Goal: Task Accomplishment & Management: Manage account settings

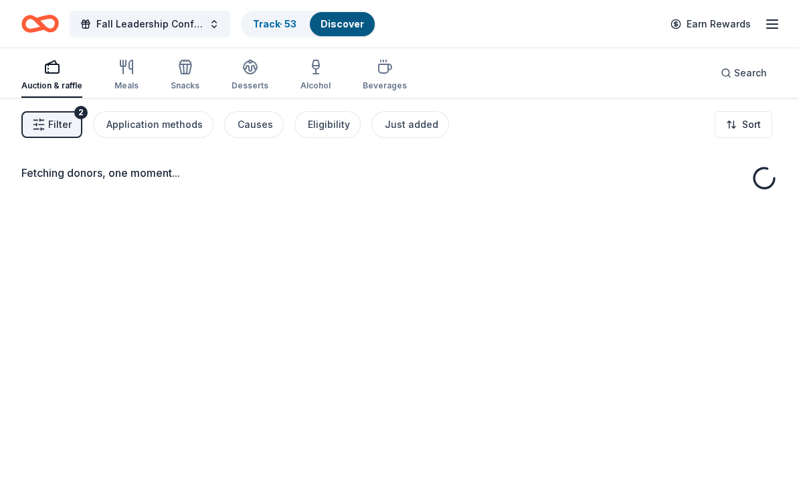
click at [268, 27] on link "Track · 53" at bounding box center [275, 23] width 44 height 11
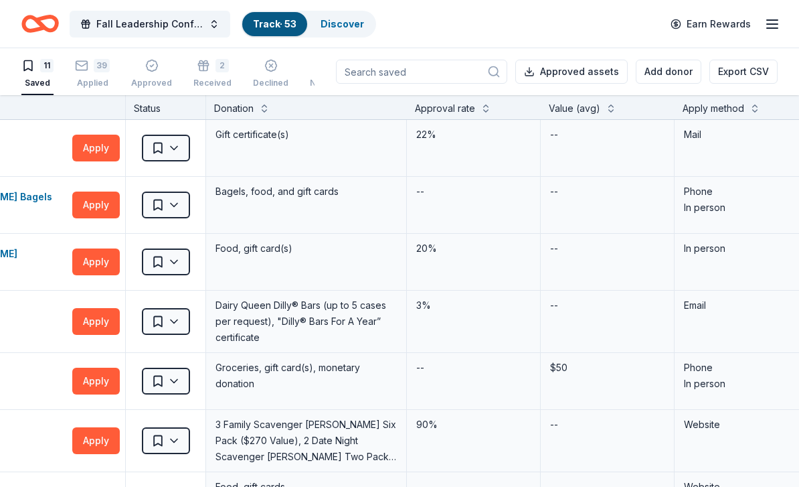
scroll to position [-3, 139]
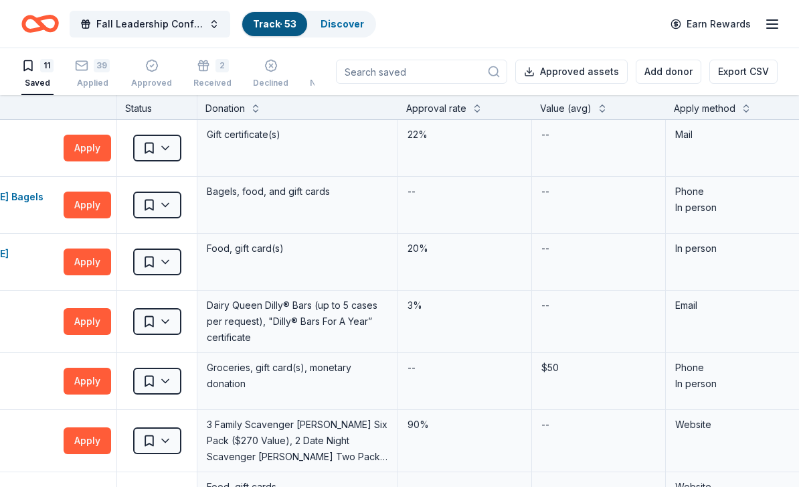
click at [84, 87] on div "Applied" at bounding box center [92, 83] width 35 height 11
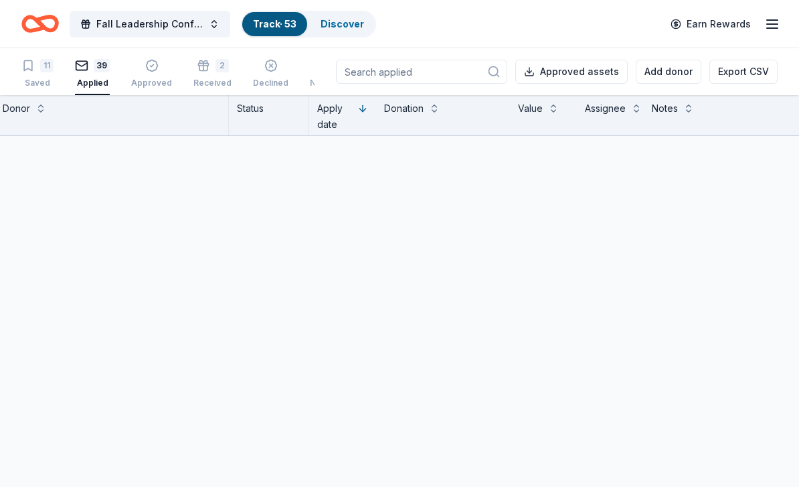
click at [84, 87] on div "Applied" at bounding box center [92, 83] width 35 height 11
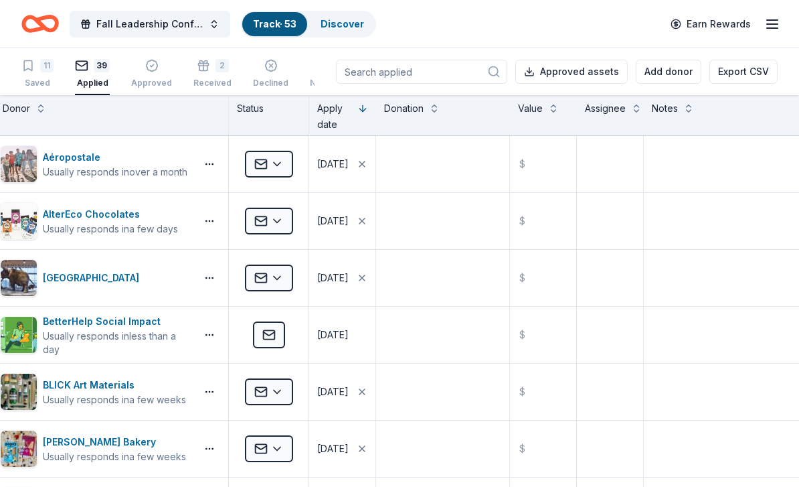
scroll to position [0, 27]
click at [141, 78] on div "Approved" at bounding box center [151, 83] width 41 height 11
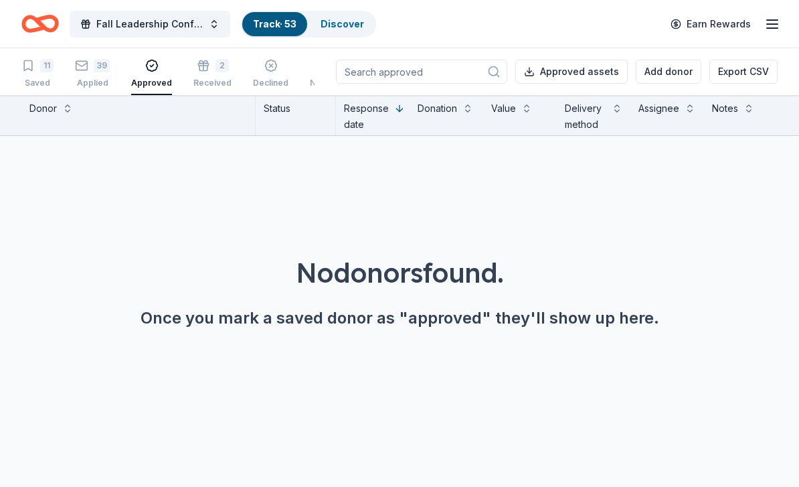
click at [96, 72] on div "39" at bounding box center [102, 65] width 16 height 13
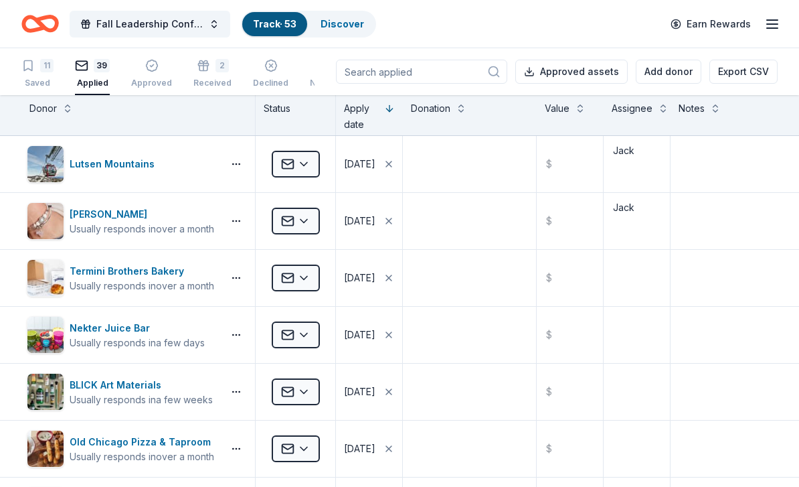
click at [97, 76] on div "39 Applied" at bounding box center [92, 73] width 35 height 29
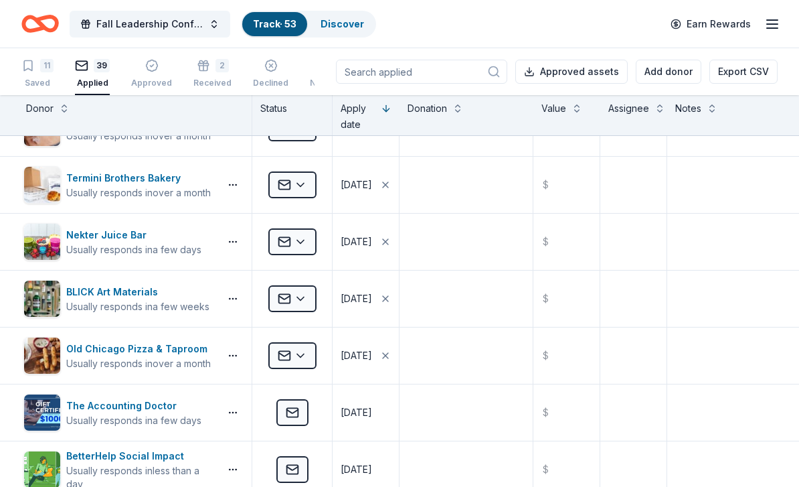
scroll to position [96, 4]
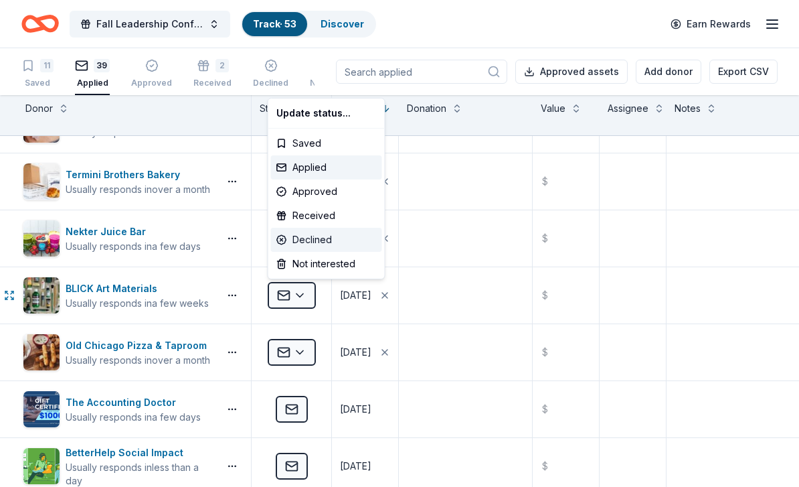
click at [318, 241] on div "Declined" at bounding box center [326, 240] width 111 height 24
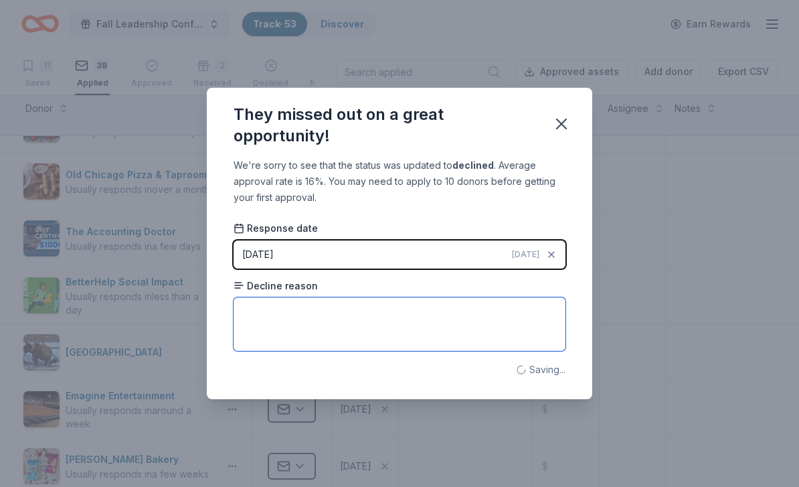
click at [396, 325] on textarea at bounding box center [400, 324] width 332 height 54
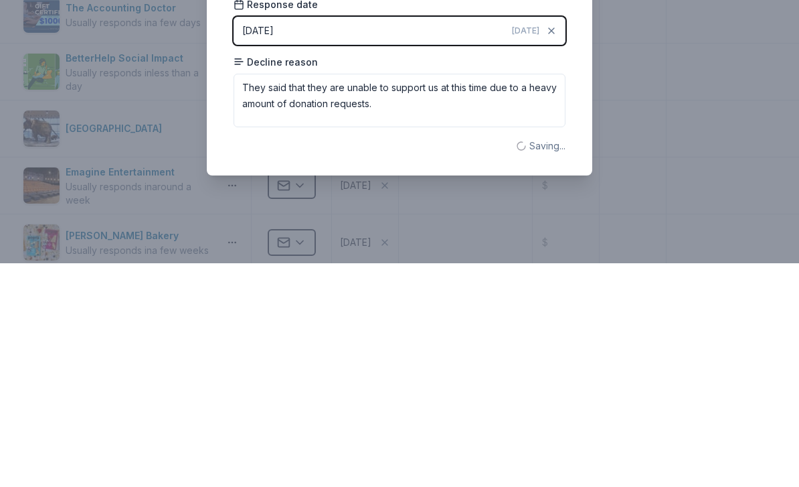
scroll to position [44, 0]
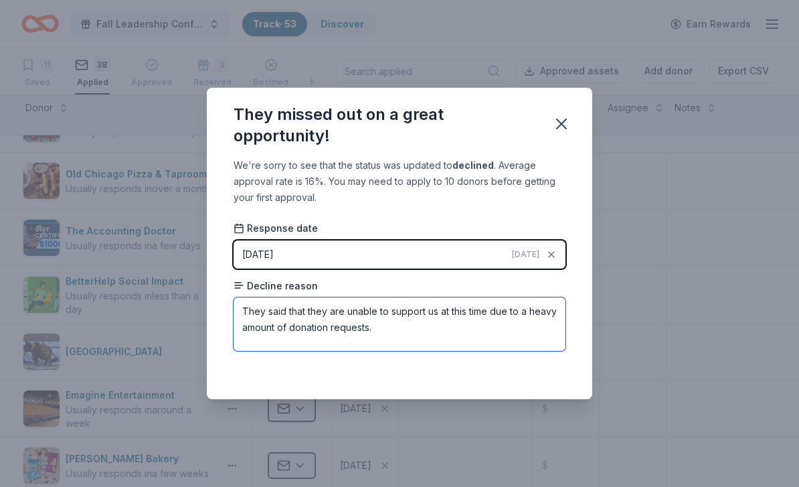
type textarea "They said that they are unable to support us at this time due to a heavy amount…"
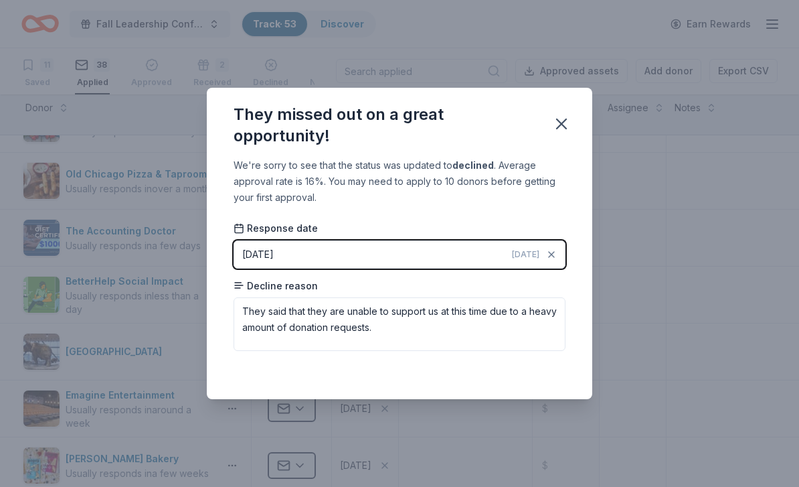
click at [556, 117] on icon "button" at bounding box center [561, 123] width 19 height 19
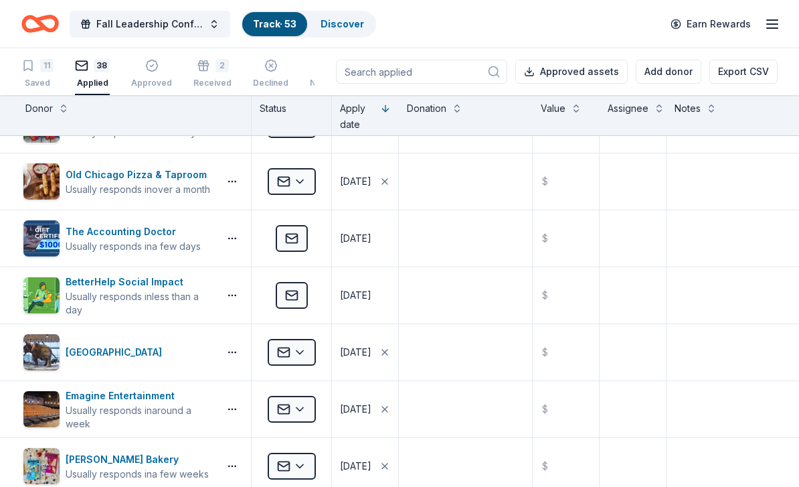
click at [260, 117] on div "Status" at bounding box center [292, 115] width 80 height 40
click at [269, 119] on div "Status" at bounding box center [292, 115] width 80 height 40
click at [274, 123] on div "Status" at bounding box center [292, 115] width 80 height 40
click at [261, 124] on div "Status" at bounding box center [292, 115] width 80 height 40
click at [257, 121] on div "Status" at bounding box center [292, 115] width 80 height 40
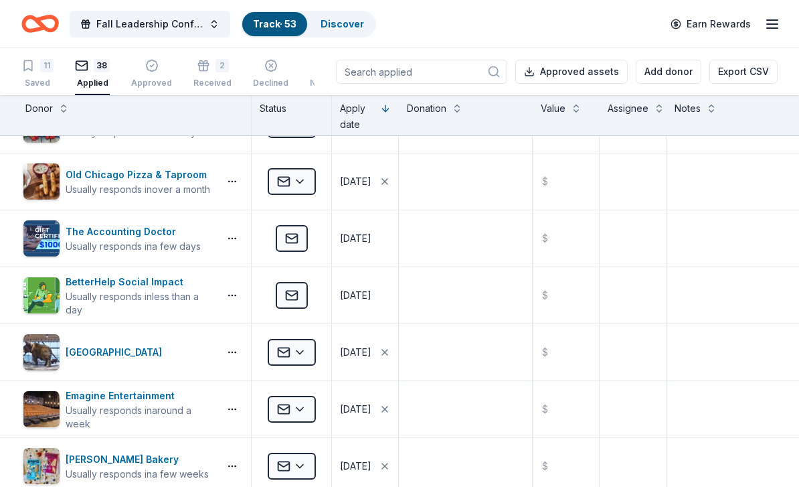
click at [264, 119] on div "Status" at bounding box center [292, 115] width 80 height 40
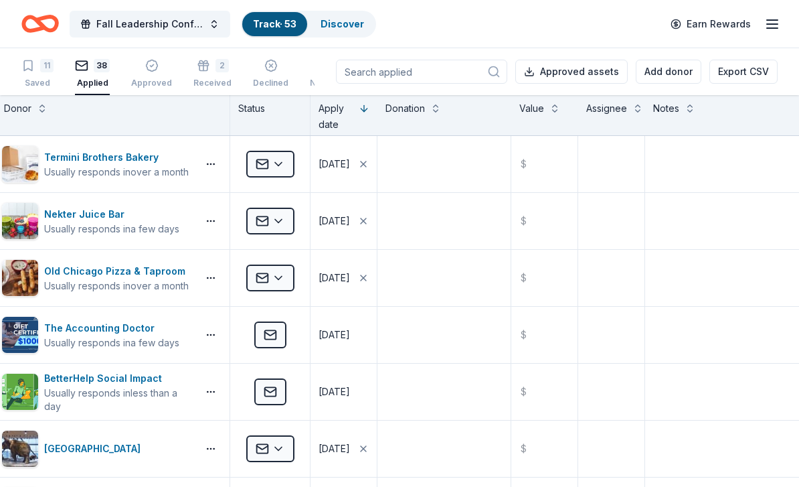
scroll to position [0, 26]
click at [264, 114] on div "Status" at bounding box center [270, 115] width 80 height 40
click at [267, 123] on div "Status" at bounding box center [270, 115] width 80 height 40
click at [258, 125] on div "Status" at bounding box center [270, 115] width 80 height 40
click at [260, 118] on div "Status" at bounding box center [270, 115] width 80 height 40
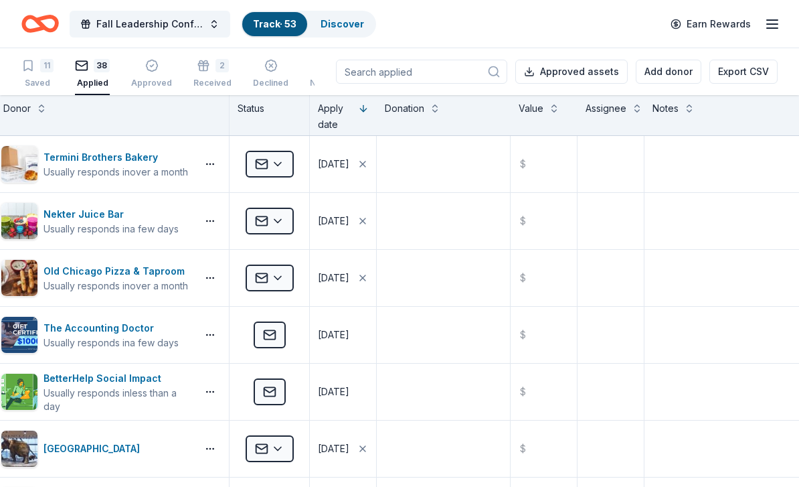
click at [258, 118] on div "Status" at bounding box center [270, 115] width 80 height 40
click at [252, 116] on div "Status" at bounding box center [270, 115] width 80 height 40
click at [254, 114] on div "Status" at bounding box center [270, 115] width 80 height 40
click at [256, 112] on div "Status" at bounding box center [270, 115] width 80 height 40
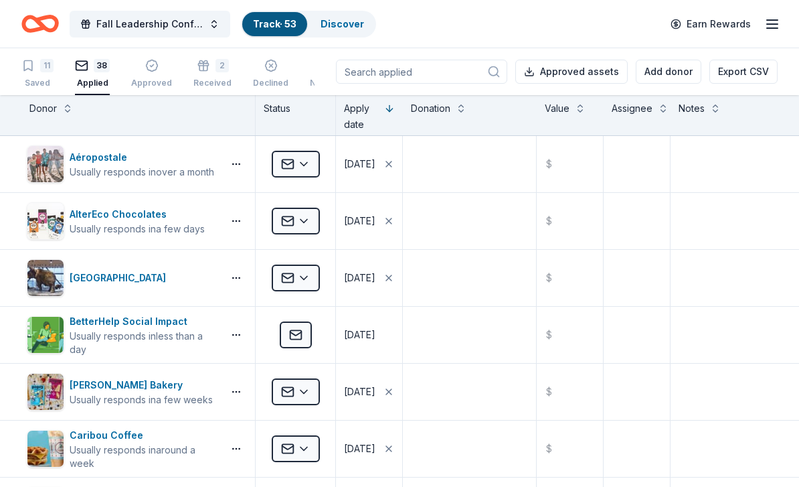
click at [258, 74] on div "Declined" at bounding box center [270, 73] width 35 height 29
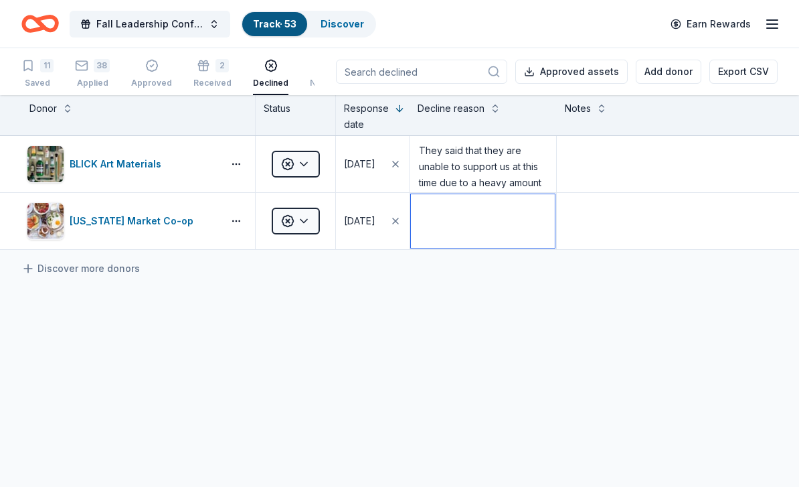
click at [456, 224] on textarea at bounding box center [483, 221] width 144 height 54
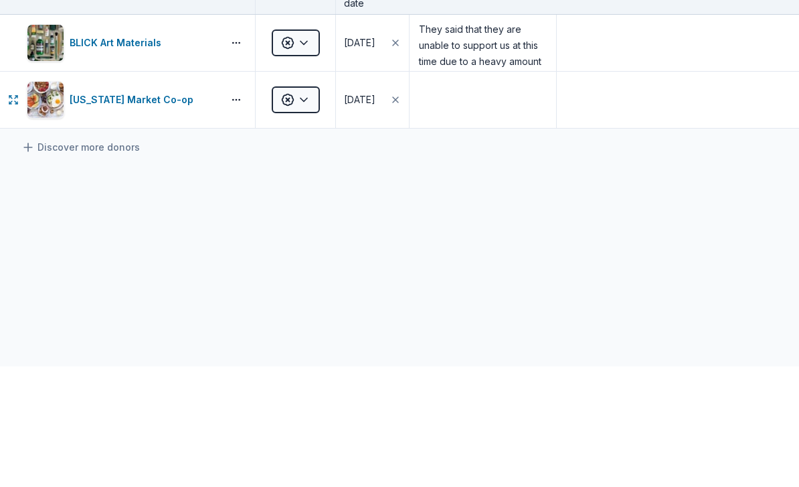
scroll to position [44, 0]
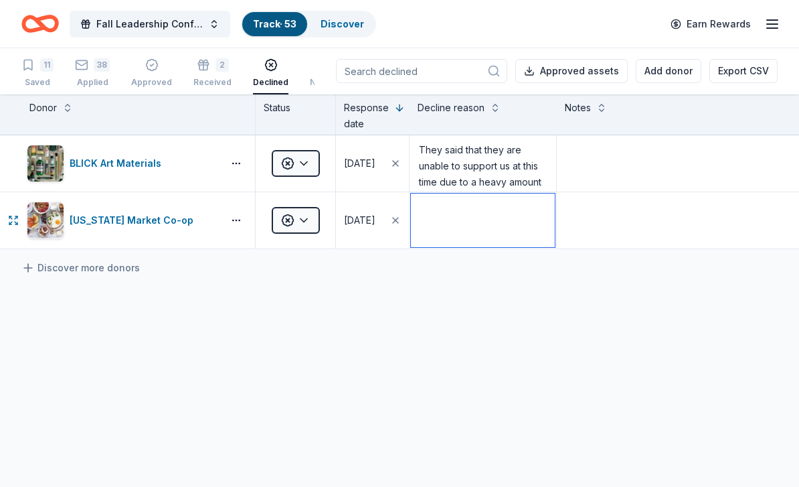
click at [496, 194] on textarea at bounding box center [483, 221] width 144 height 54
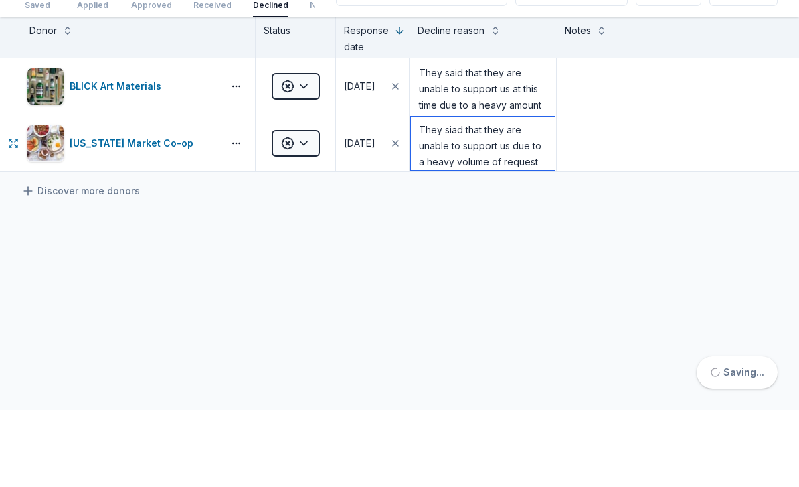
scroll to position [0, 0]
click at [452, 194] on textarea "They siad that they are unable to support us due to a heavy volume of request a…" at bounding box center [483, 221] width 144 height 54
type textarea "They said that they are unable to support us due to a heavy volume of request a…"
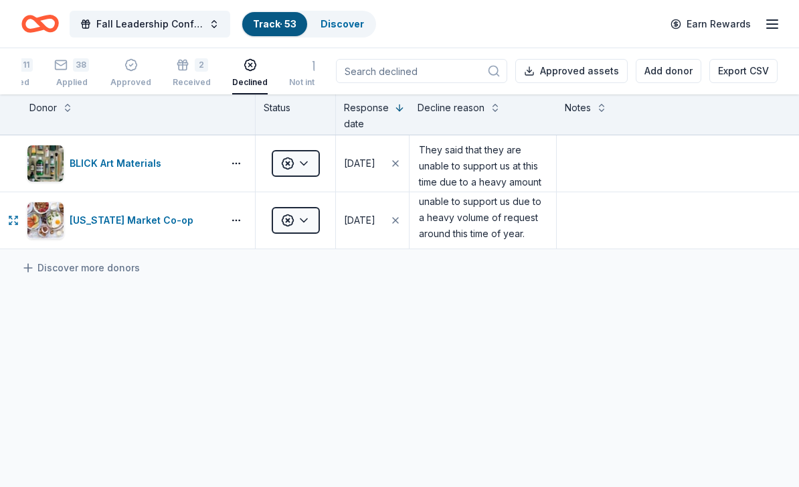
scroll to position [0, 20]
click at [187, 71] on div "2 Received" at bounding box center [192, 72] width 38 height 29
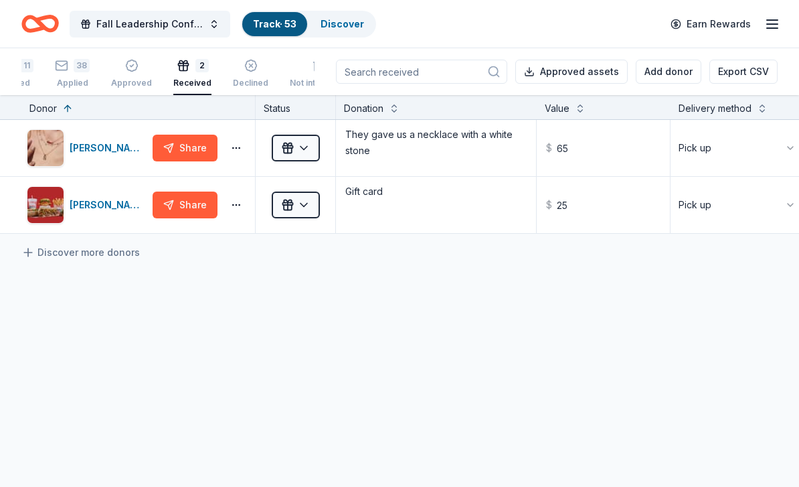
click at [181, 293] on div "Kendra Scott Share Received They gave us a necklace with a white stone $ 65 Pic…" at bounding box center [580, 303] width 1161 height 366
click at [129, 88] on div "Approved" at bounding box center [131, 83] width 41 height 11
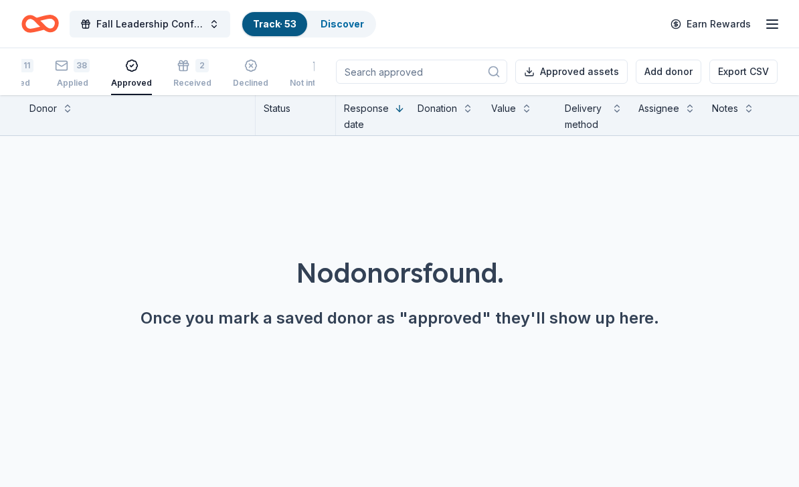
click at [85, 79] on div "Applied" at bounding box center [72, 83] width 35 height 11
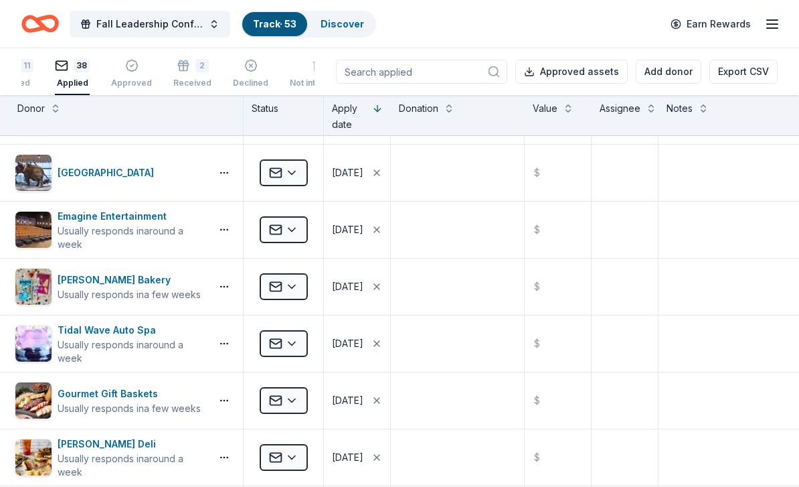
scroll to position [398, 14]
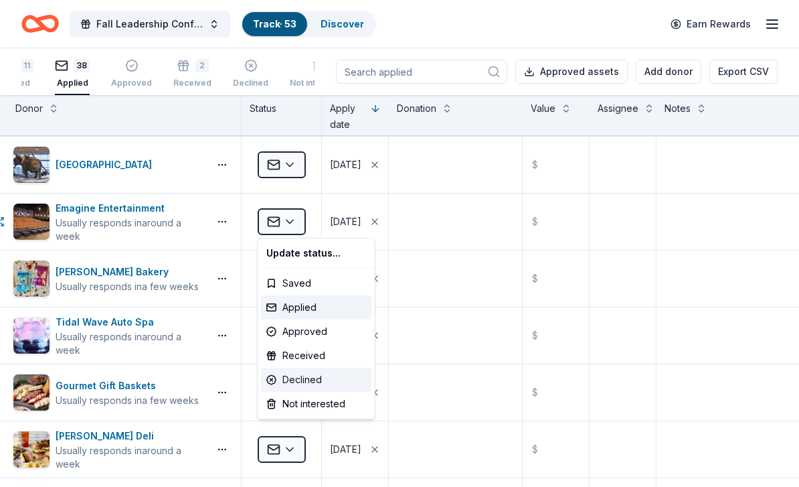
click at [285, 379] on div "Declined" at bounding box center [316, 380] width 111 height 24
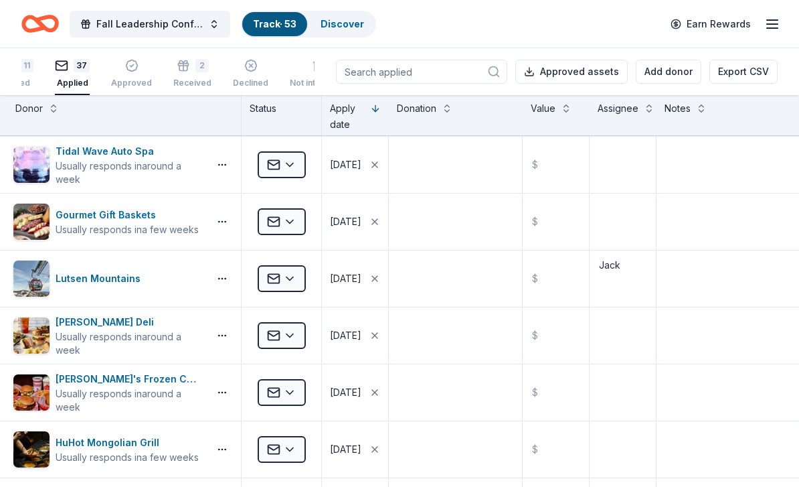
scroll to position [0, 19]
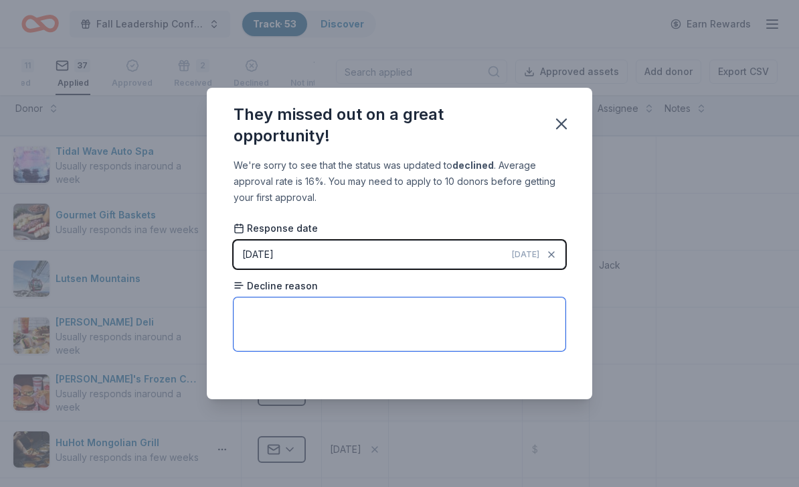
click at [338, 315] on textarea at bounding box center [400, 324] width 332 height 54
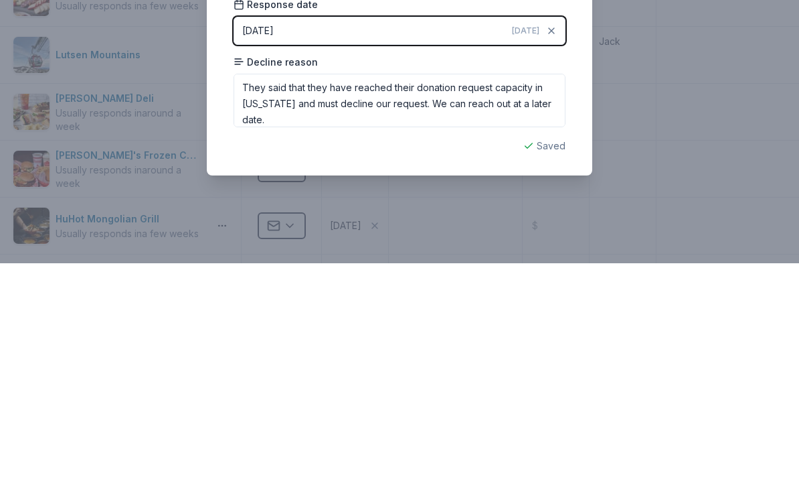
scroll to position [44, 0]
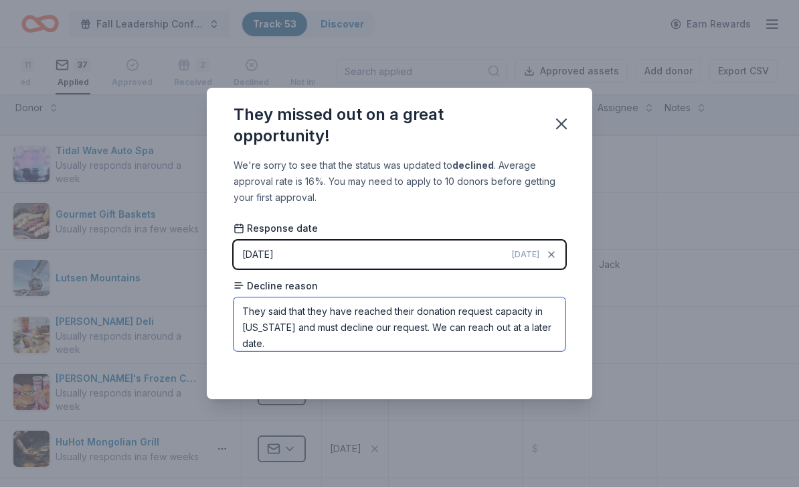
type textarea "They said that they have reached their donation request capacity in Minnesota a…"
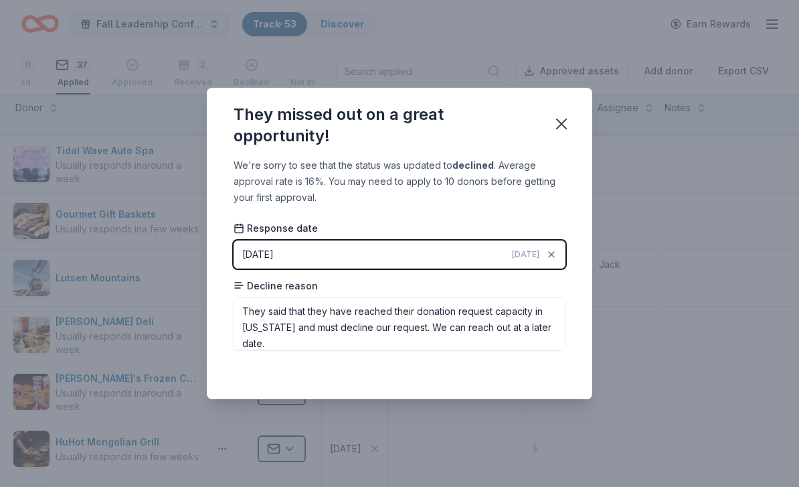
click at [568, 111] on button "button" at bounding box center [561, 123] width 29 height 29
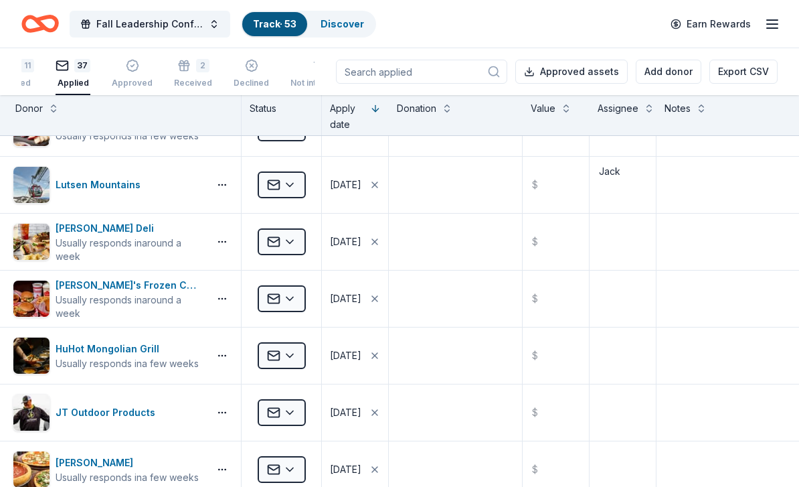
scroll to position [502, 18]
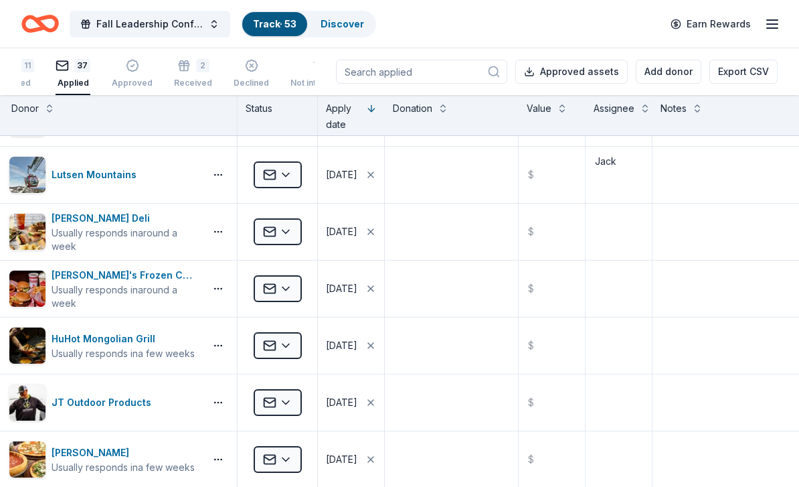
click at [293, 292] on button "Applied" at bounding box center [278, 288] width 48 height 27
click at [275, 289] on span "Applied" at bounding box center [269, 288] width 13 height 13
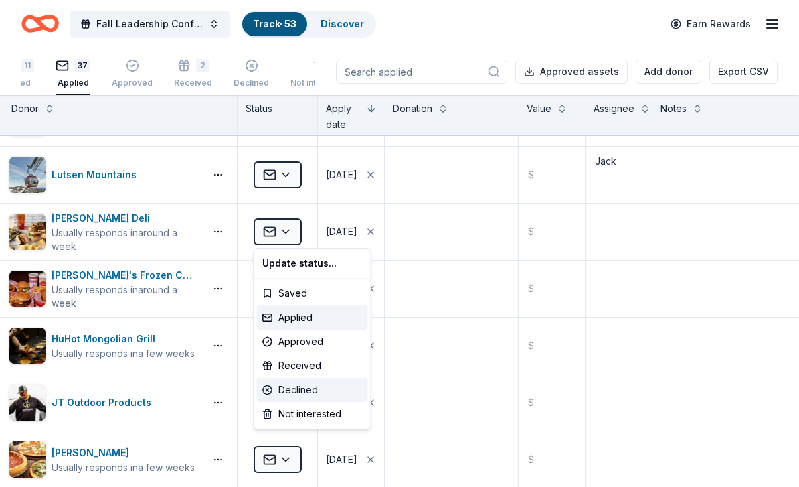
click at [285, 379] on div "Declined" at bounding box center [312, 390] width 111 height 24
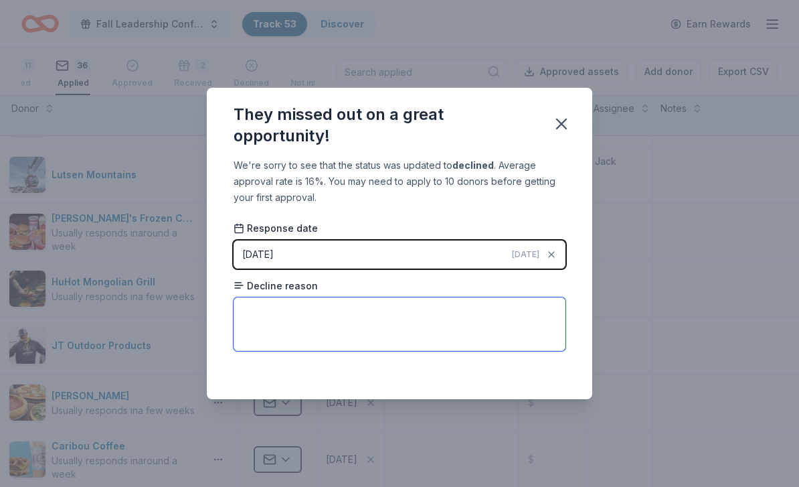
click at [552, 299] on textarea at bounding box center [400, 324] width 332 height 54
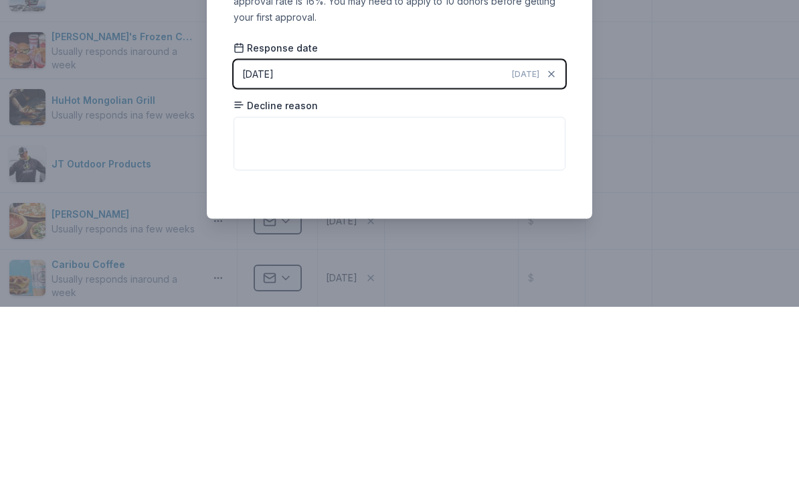
click at [551, 249] on icon "button" at bounding box center [551, 254] width 11 height 11
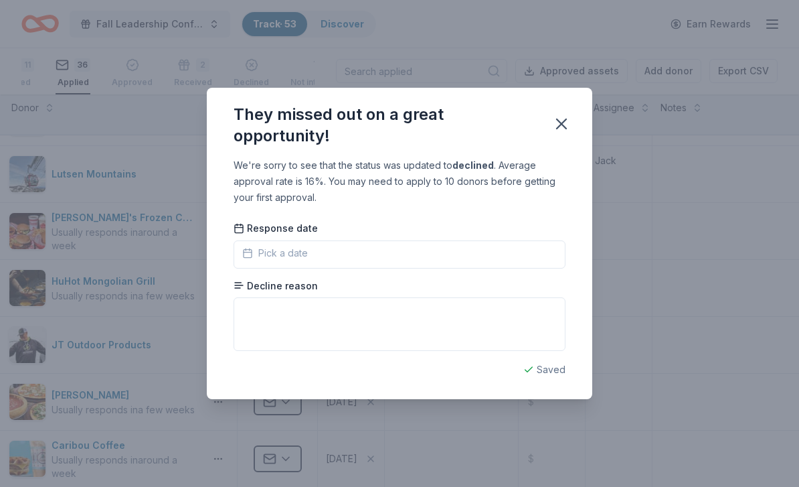
click at [583, 113] on div "They missed out on a great opportunity!" at bounding box center [400, 123] width 386 height 70
click at [565, 121] on icon "button" at bounding box center [561, 123] width 9 height 9
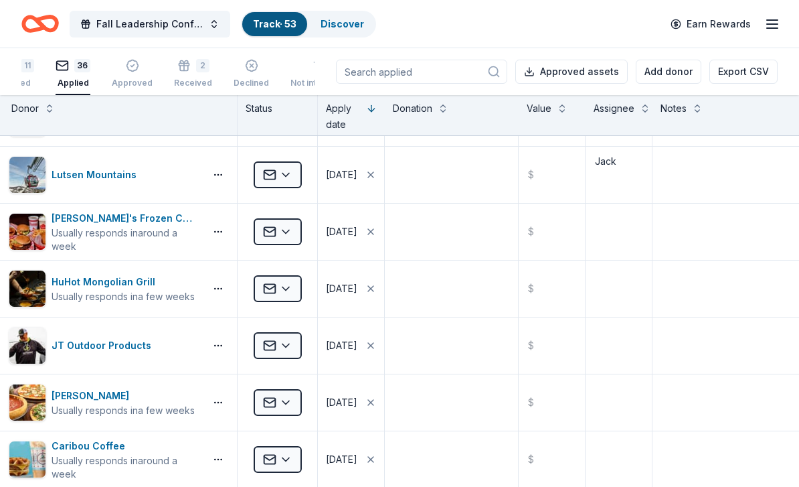
click at [286, 240] on button "Applied" at bounding box center [278, 231] width 48 height 27
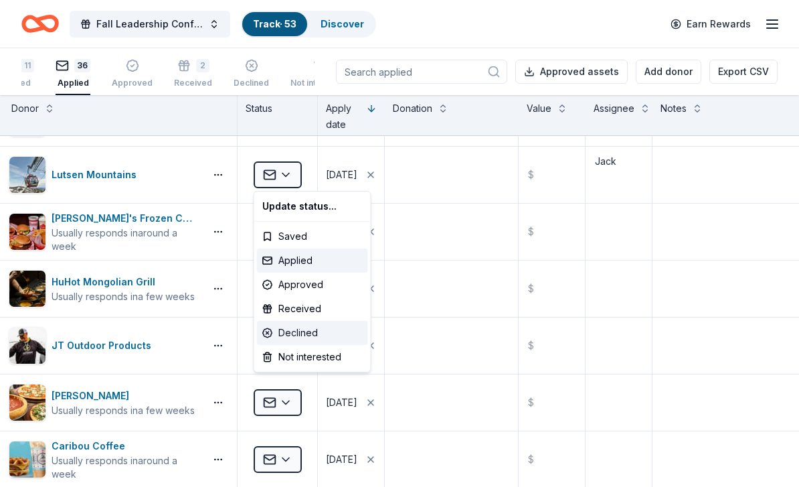
click at [327, 328] on div "Declined" at bounding box center [312, 333] width 111 height 24
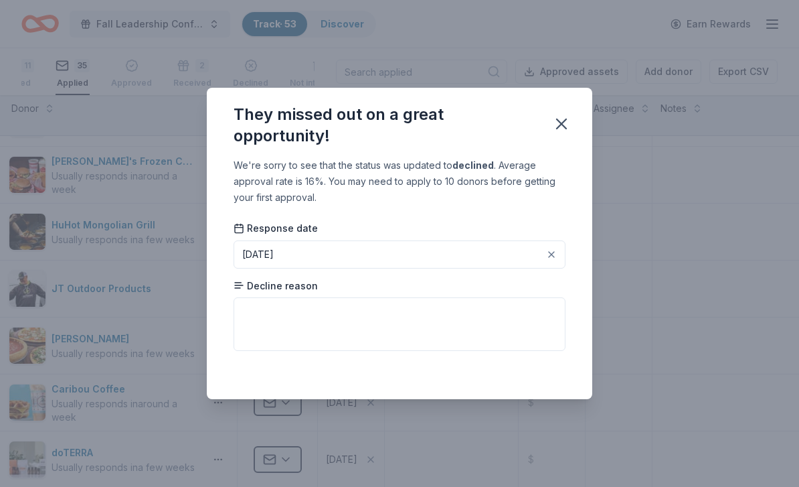
click at [580, 159] on div "We're sorry to see that the status was updated to declined . Average approval r…" at bounding box center [400, 278] width 386 height 242
click at [578, 159] on div "We're sorry to see that the status was updated to declined . Average approval r…" at bounding box center [400, 278] width 386 height 242
click at [567, 165] on div "We're sorry to see that the status was updated to declined . Average approval r…" at bounding box center [400, 278] width 386 height 242
click at [562, 291] on div "Decline reason" at bounding box center [400, 315] width 332 height 72
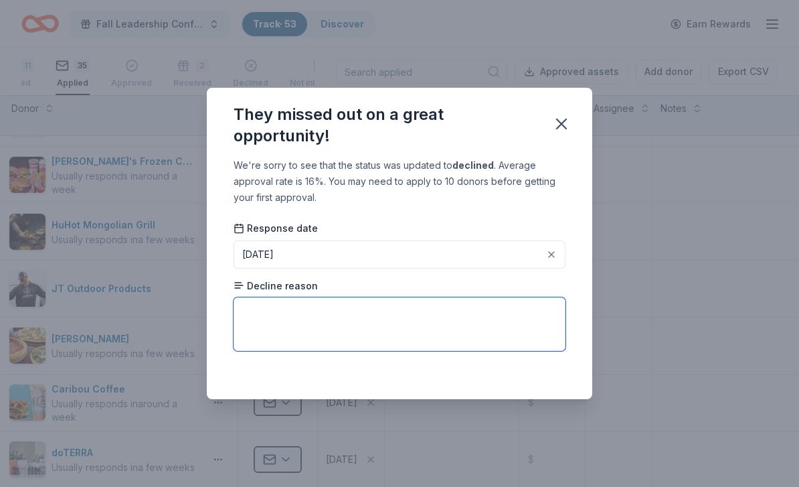
click at [547, 298] on textarea at bounding box center [400, 324] width 332 height 54
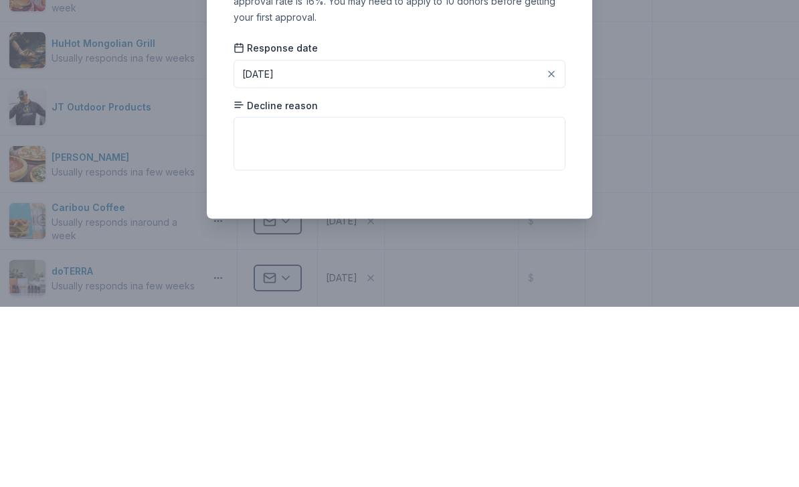
click at [553, 249] on icon "button" at bounding box center [551, 254] width 11 height 11
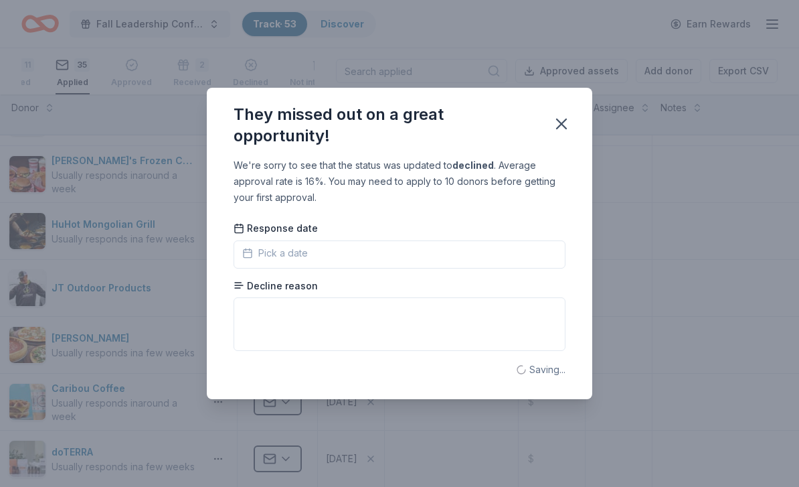
click at [562, 117] on icon "button" at bounding box center [561, 123] width 19 height 19
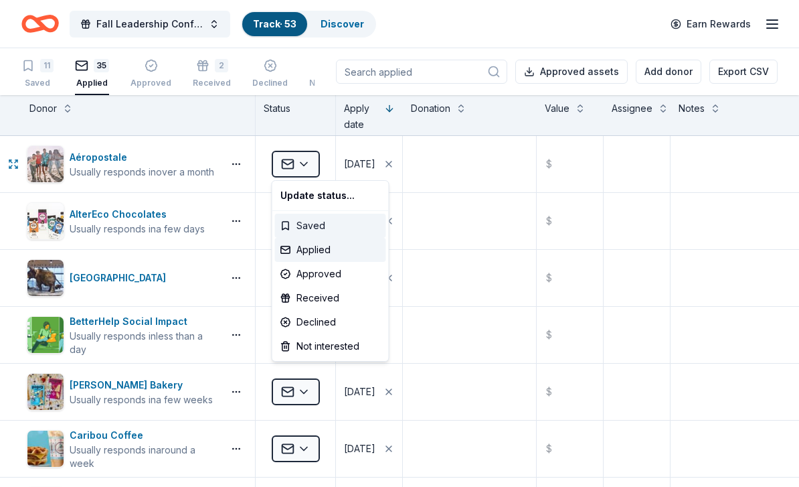
click at [299, 228] on div "Saved" at bounding box center [330, 226] width 111 height 24
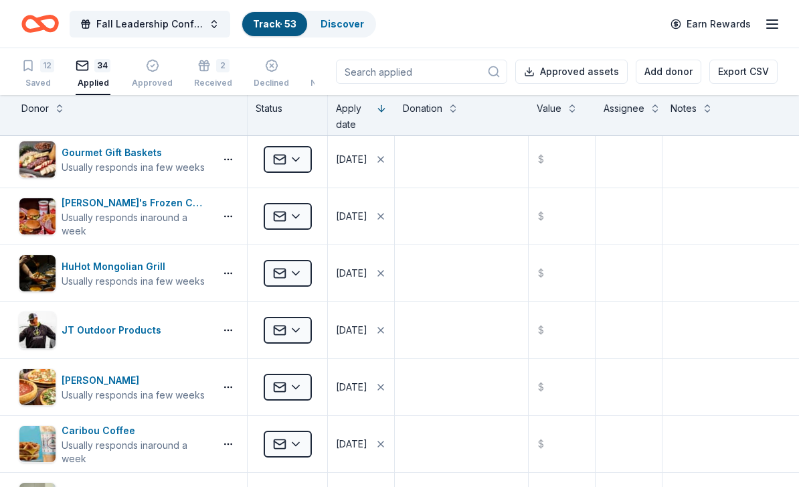
scroll to position [456, 4]
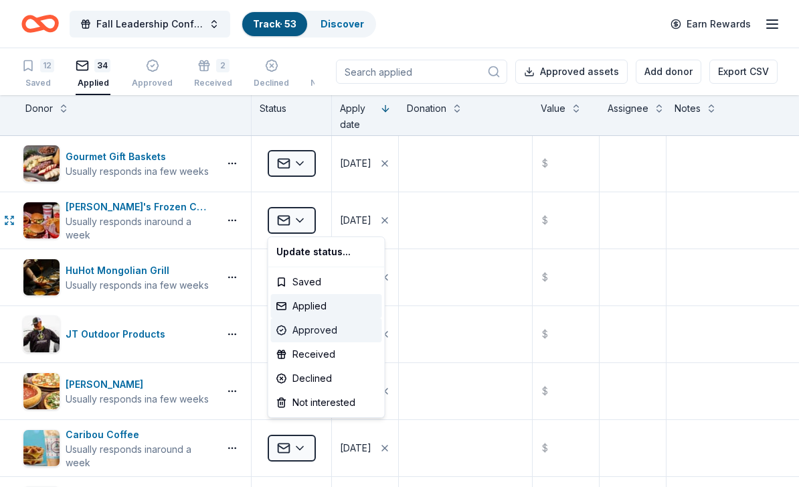
click at [299, 329] on div "Approved" at bounding box center [326, 330] width 111 height 24
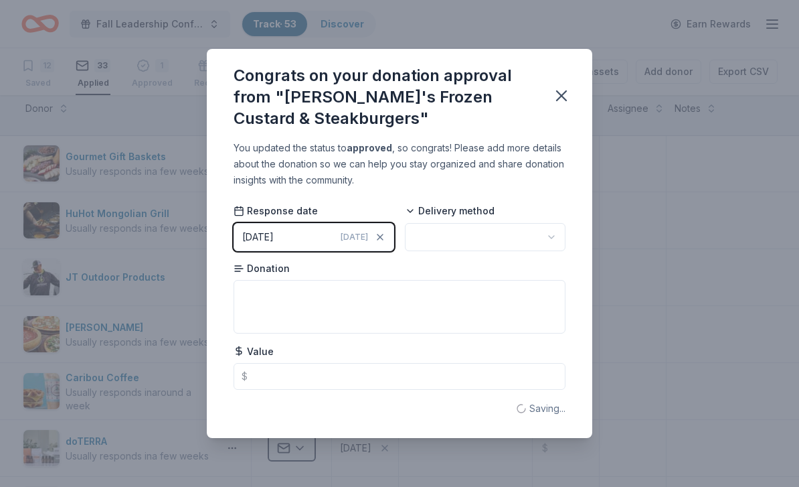
click at [441, 250] on button "button" at bounding box center [485, 237] width 161 height 28
click at [498, 266] on div "Mail" at bounding box center [485, 269] width 155 height 24
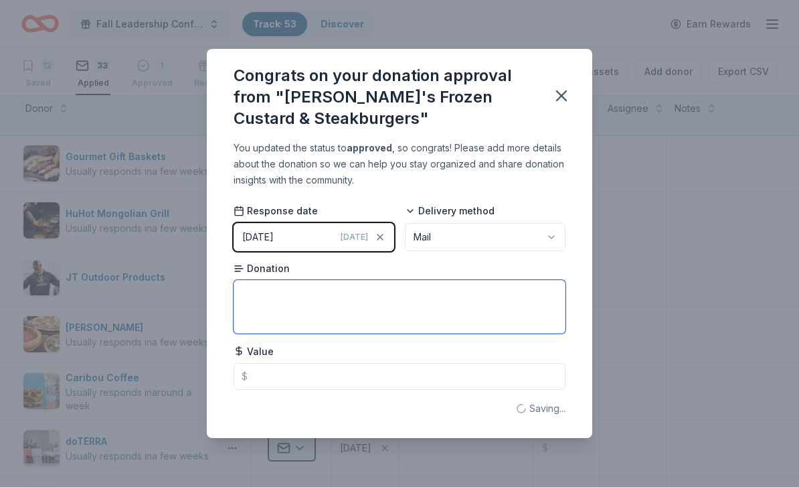
click at [271, 310] on textarea at bounding box center [400, 307] width 332 height 54
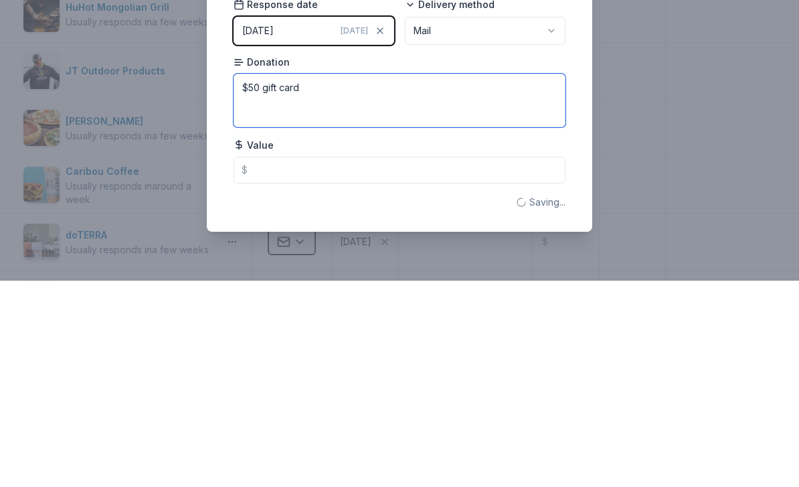
type textarea "$50 gift card"
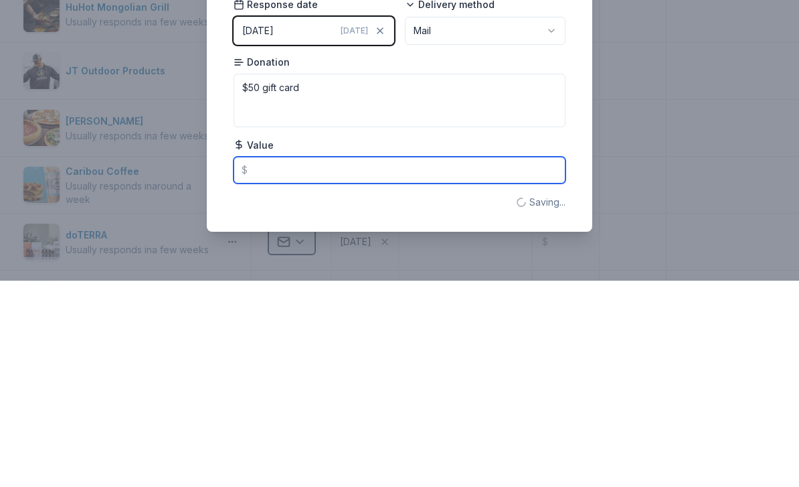
click at [270, 363] on input "text" at bounding box center [400, 376] width 332 height 27
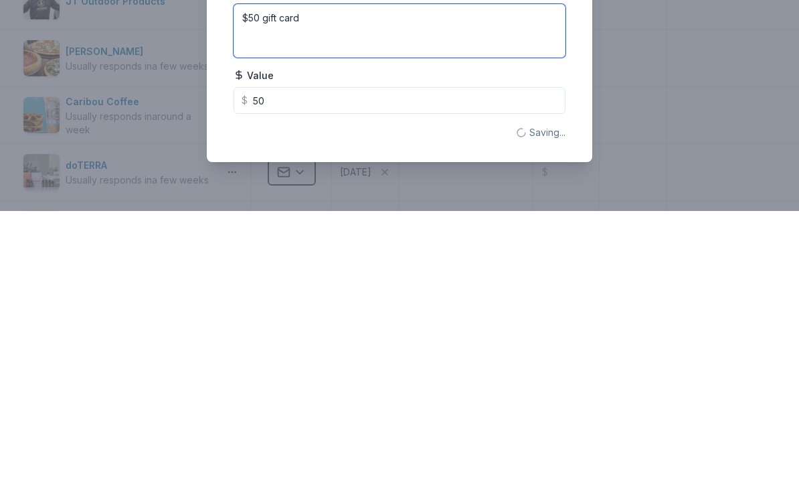
click at [313, 280] on textarea "$50 gift card" at bounding box center [400, 307] width 332 height 54
type input "50.00"
click at [258, 280] on textarea "$50 gift card" at bounding box center [400, 307] width 332 height 54
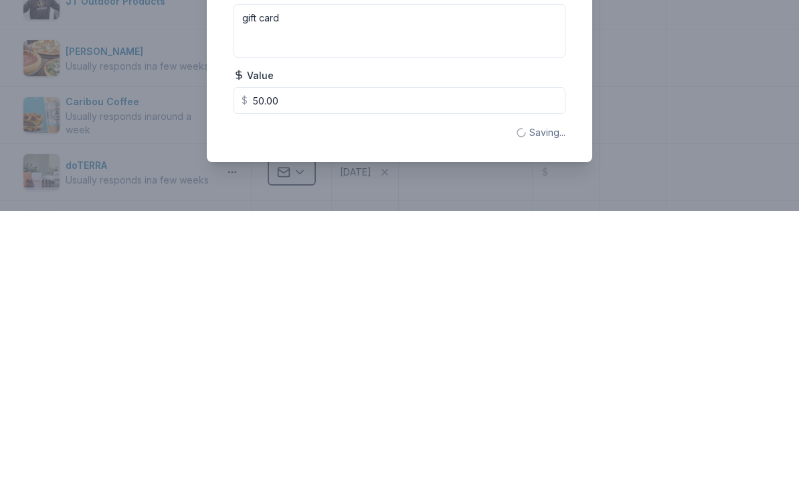
scroll to position [44, 0]
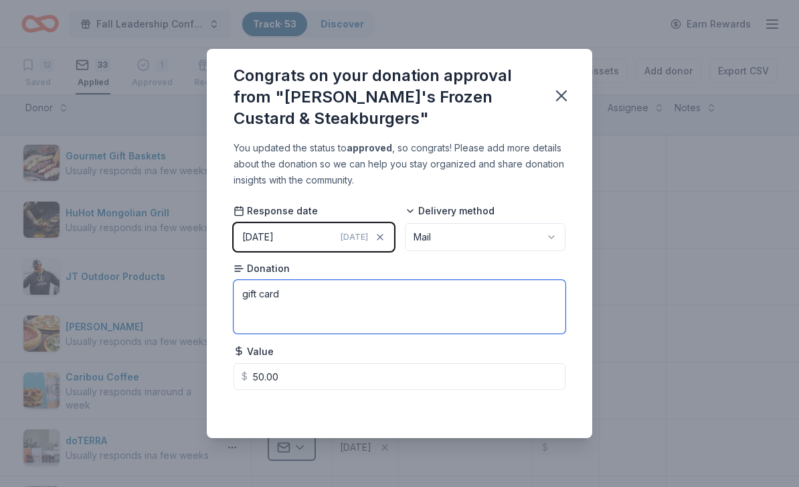
type textarea "gift card"
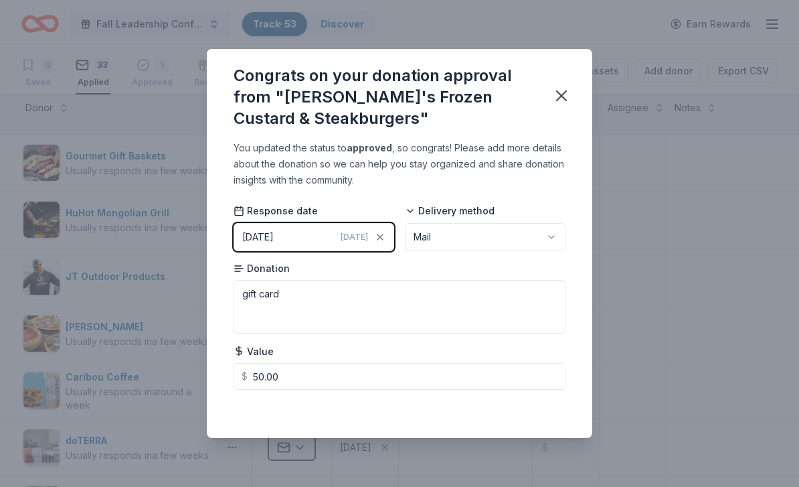
click at [558, 91] on icon "button" at bounding box center [561, 95] width 9 height 9
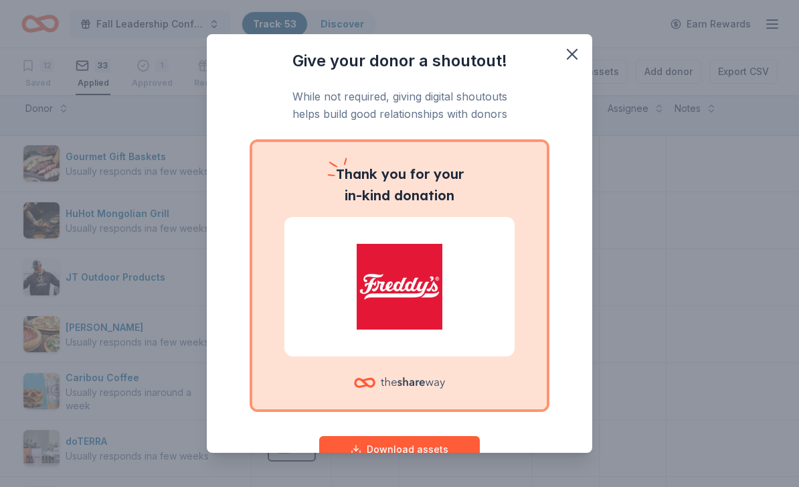
scroll to position [0, 0]
click at [568, 89] on div "Give your donor a shoutout! While not required, giving digital shoutouts helps …" at bounding box center [400, 243] width 386 height 419
click at [568, 90] on div "Give your donor a shoutout! While not required, giving digital shoutouts helps …" at bounding box center [400, 243] width 386 height 419
click at [570, 95] on div "Give your donor a shoutout! While not required, giving digital shoutouts helps …" at bounding box center [400, 243] width 386 height 419
click at [579, 95] on div "Give your donor a shoutout! While not required, giving digital shoutouts helps …" at bounding box center [400, 243] width 386 height 419
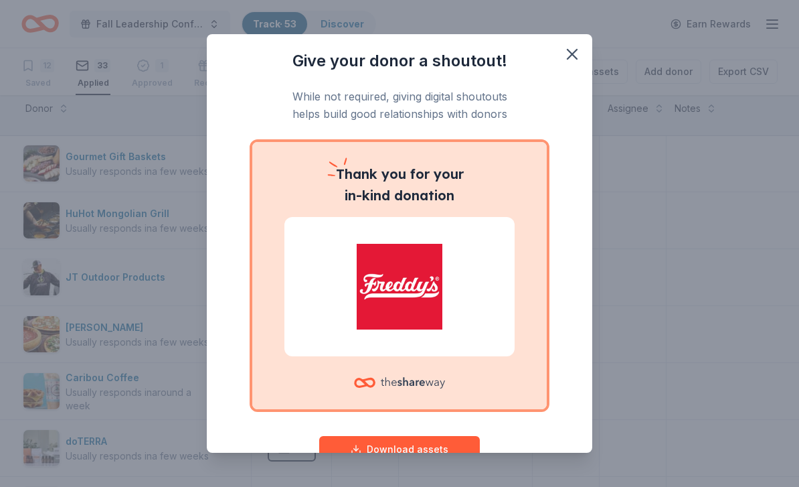
click at [579, 95] on div "Give your donor a shoutout! While not required, giving digital shoutouts helps …" at bounding box center [400, 243] width 386 height 419
click at [568, 98] on div "Give your donor a shoutout! While not required, giving digital shoutouts helps …" at bounding box center [400, 243] width 386 height 419
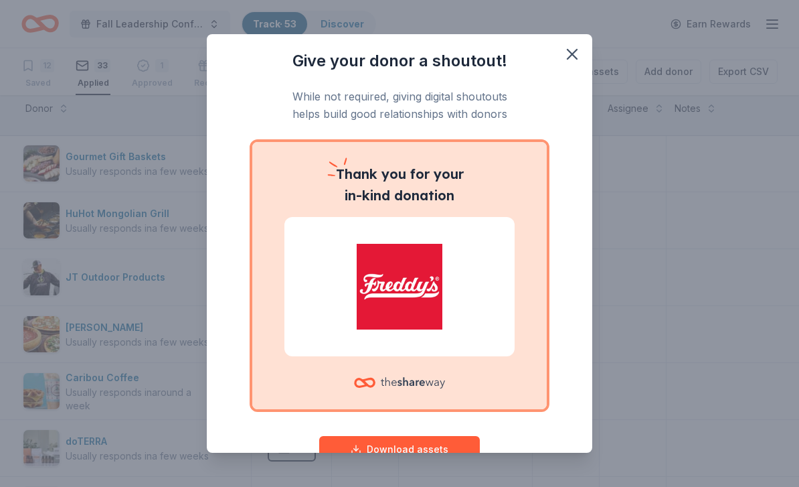
click at [572, 93] on div "Give your donor a shoutout! While not required, giving digital shoutouts helps …" at bounding box center [400, 243] width 386 height 419
click at [572, 96] on div "Give your donor a shoutout! While not required, giving digital shoutouts helps …" at bounding box center [400, 243] width 386 height 419
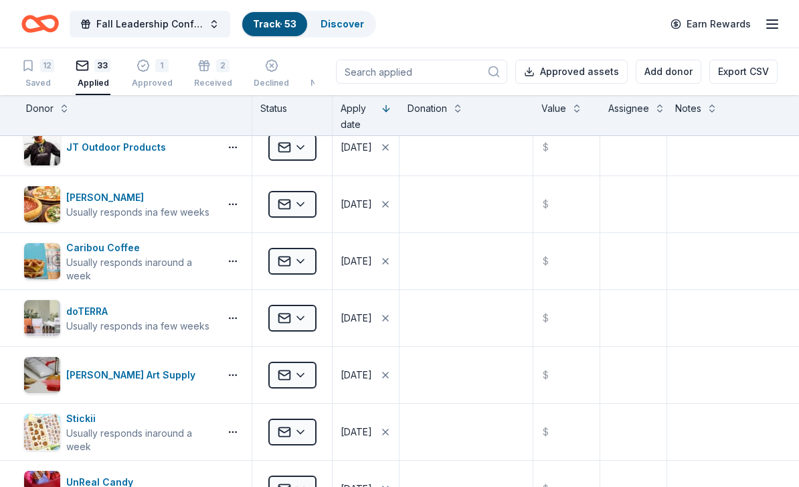
scroll to position [583, 1]
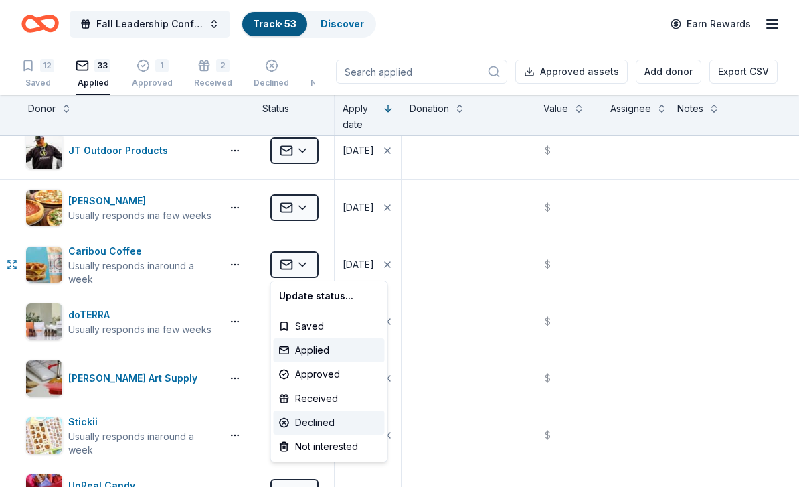
click at [298, 420] on div "Declined" at bounding box center [329, 422] width 111 height 24
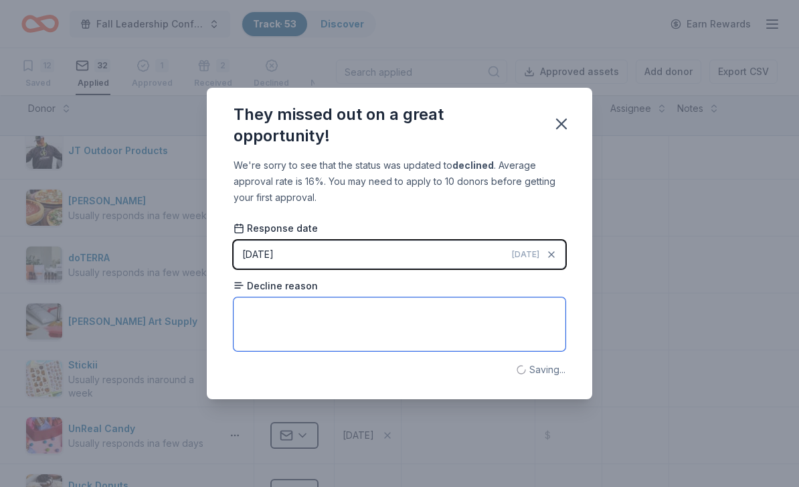
click at [489, 327] on textarea at bounding box center [400, 324] width 332 height 54
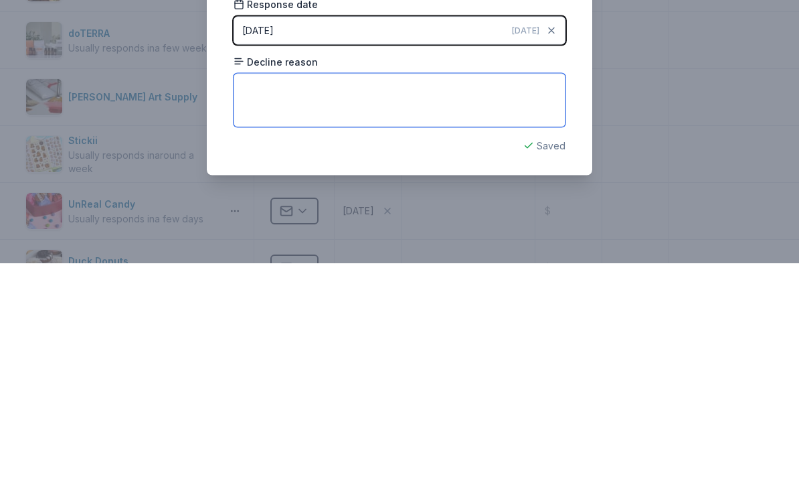
paste textarea "While we appreciate your interest, we’re unfortunately unable to make a donatio…"
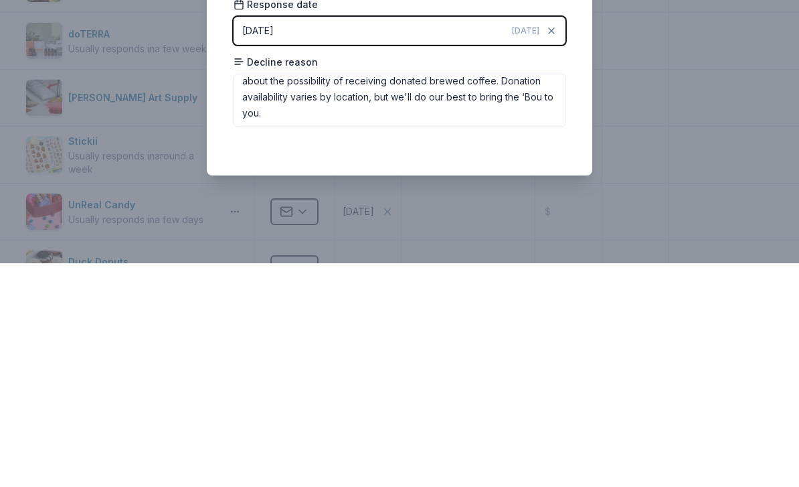
scroll to position [44, 0]
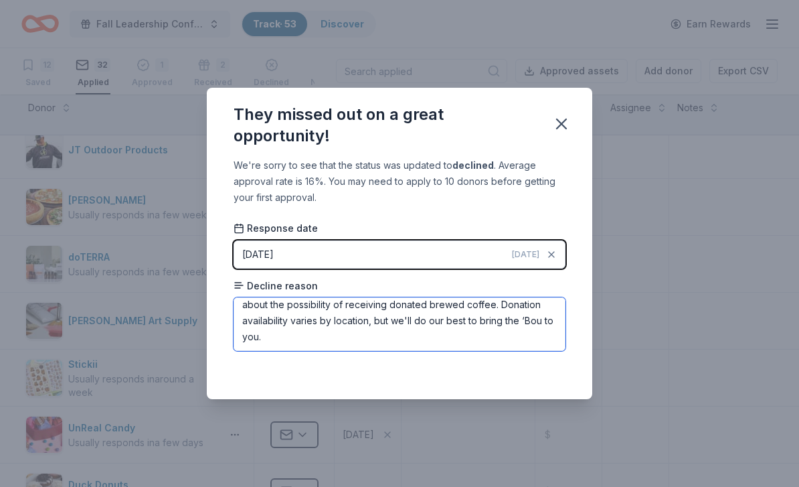
type textarea "While we appreciate your interest, we’re unfortunately unable to make a donatio…"
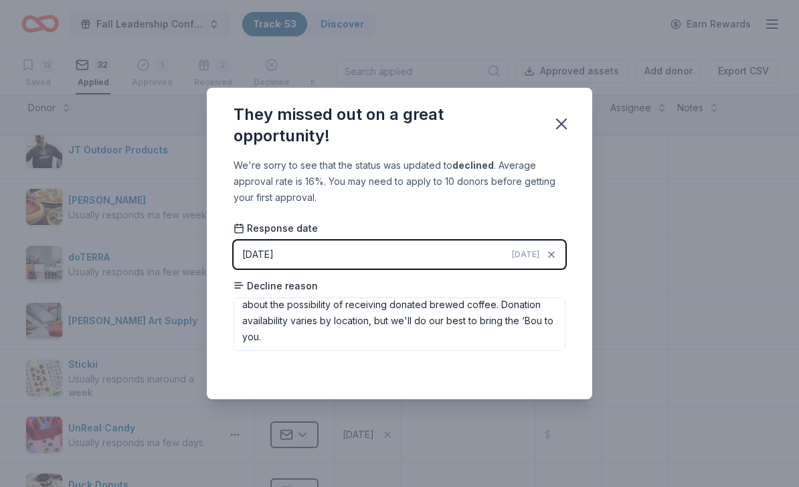
click at [562, 119] on icon "button" at bounding box center [561, 123] width 19 height 19
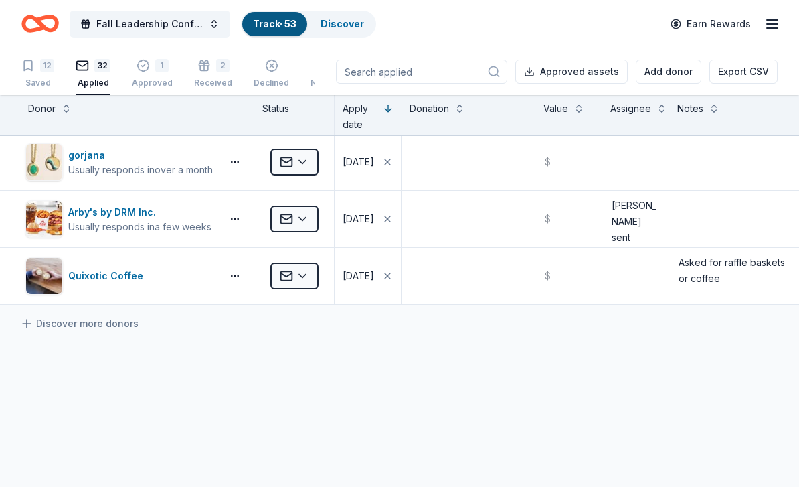
scroll to position [1642, 5]
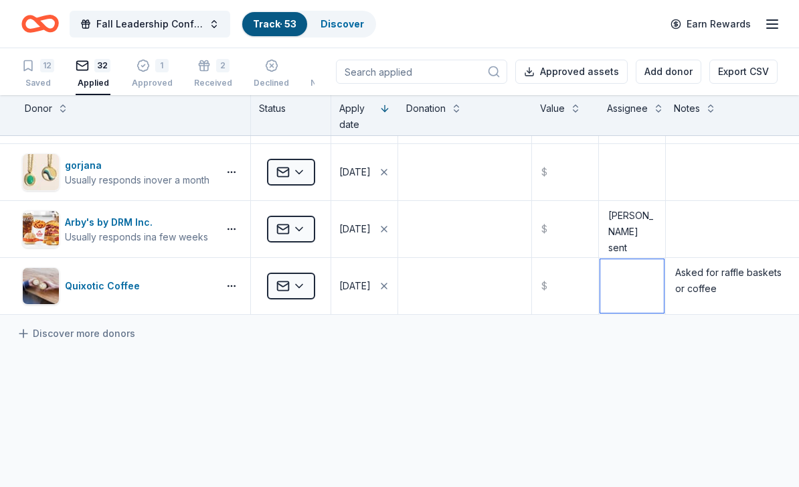
click at [638, 280] on textarea at bounding box center [633, 286] width 64 height 54
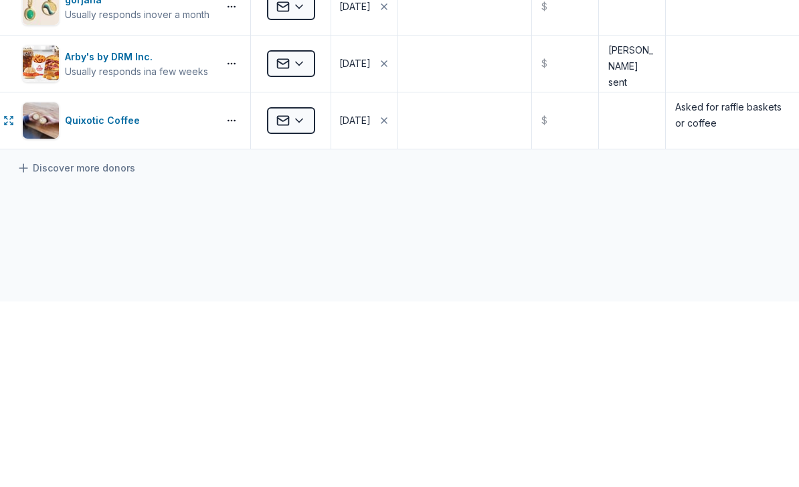
scroll to position [44, 0]
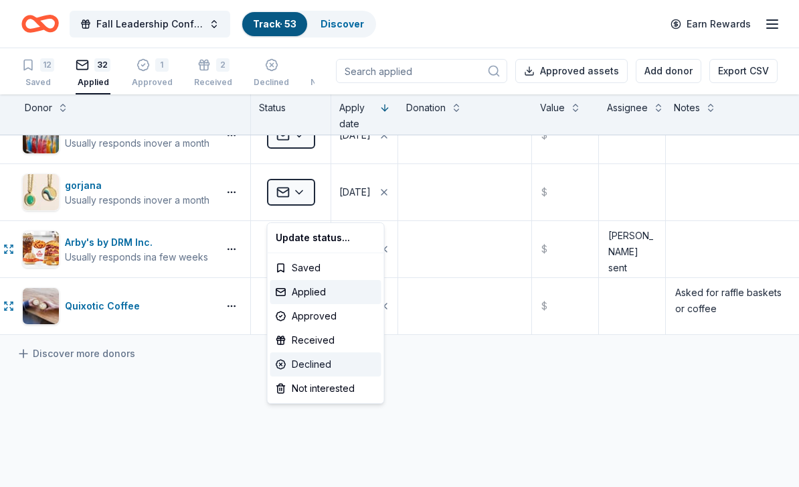
click at [334, 364] on div "Declined" at bounding box center [326, 364] width 111 height 24
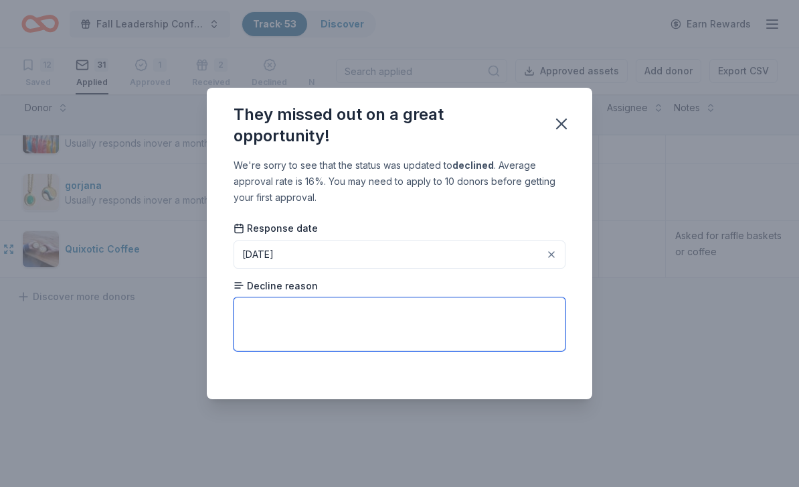
click at [260, 323] on textarea at bounding box center [400, 324] width 332 height 54
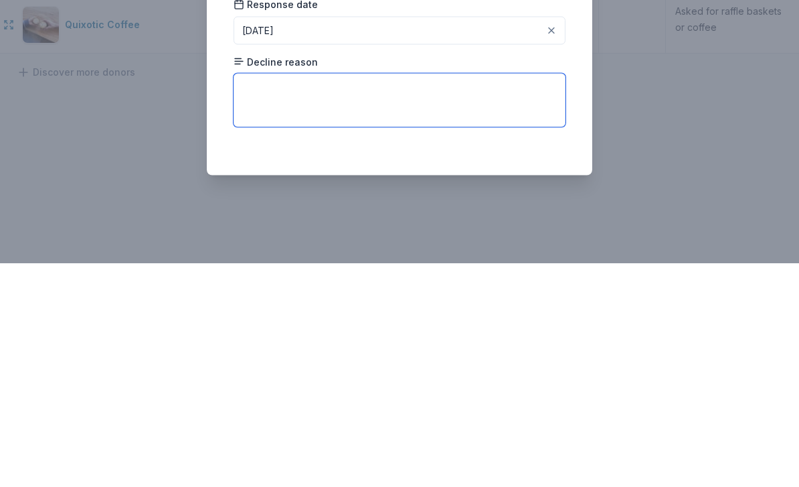
paste textarea "Hello, On behalf of DRM, Inc. Arby’s, I would like to thank you for considering…"
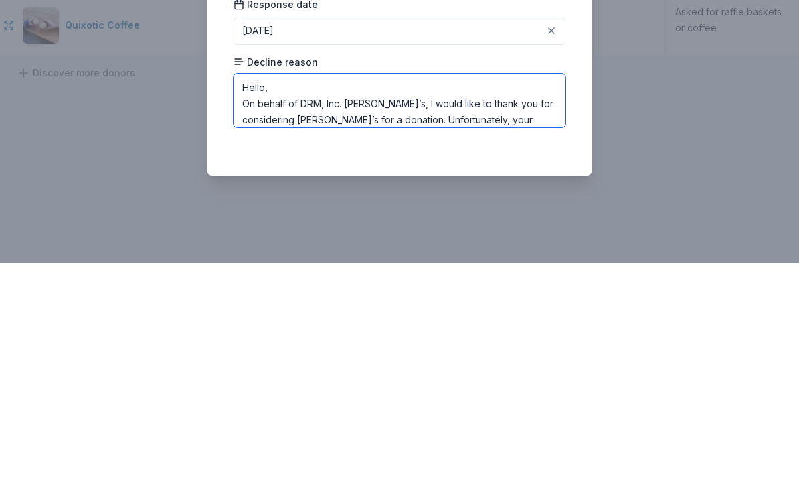
scroll to position [71, 0]
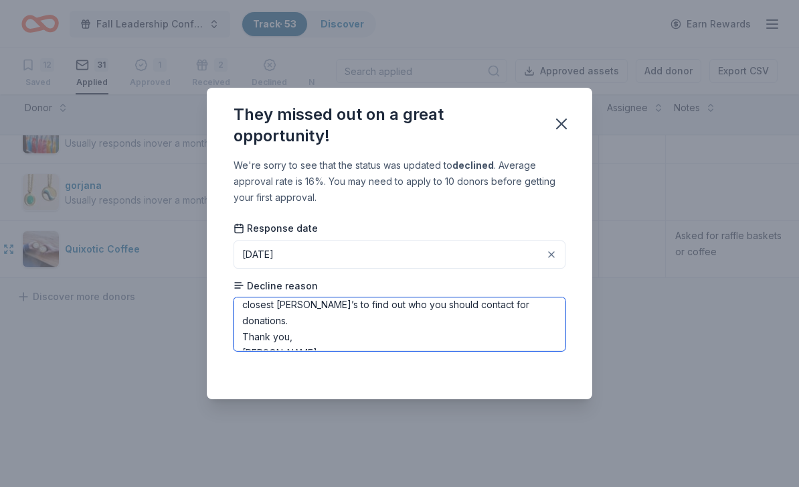
type textarea "Hello, On behalf of DRM, Inc. Arby’s, I would like to thank you for considering…"
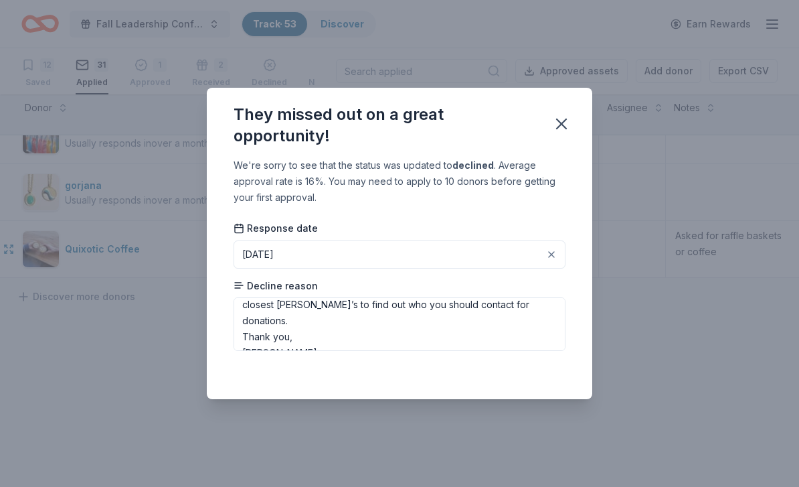
click at [562, 119] on icon "button" at bounding box center [561, 123] width 19 height 19
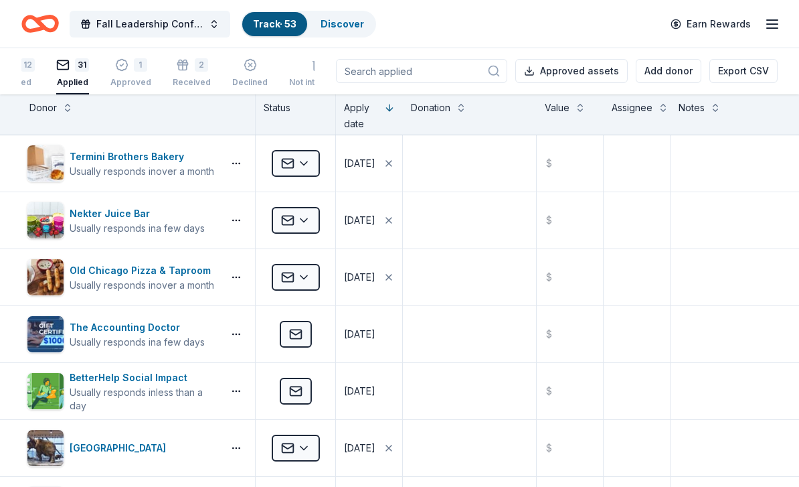
scroll to position [0, 19]
click at [238, 71] on div "Declined" at bounding box center [250, 65] width 35 height 29
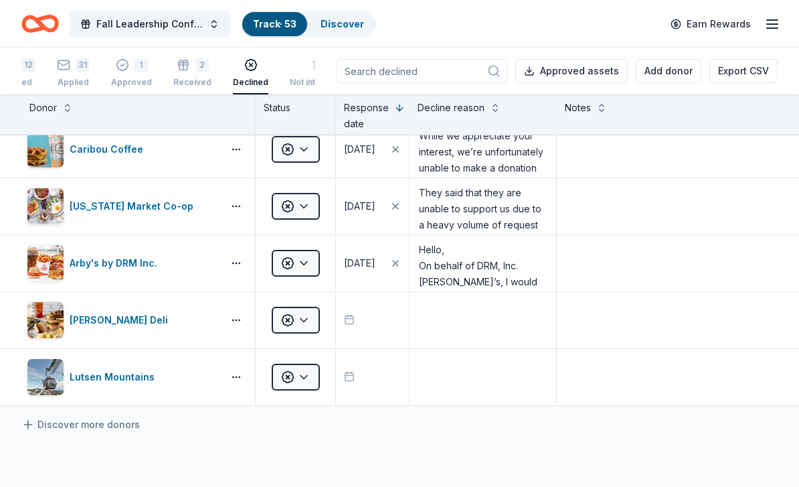
scroll to position [126, 0]
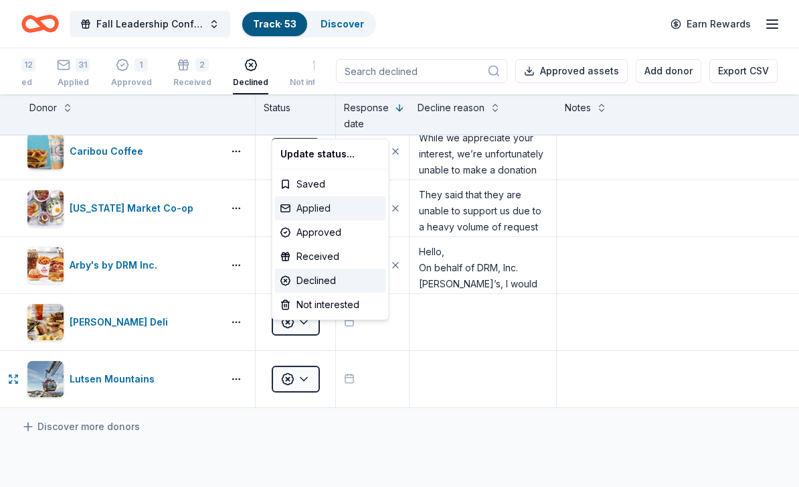
click at [306, 205] on div "Applied" at bounding box center [330, 208] width 111 height 24
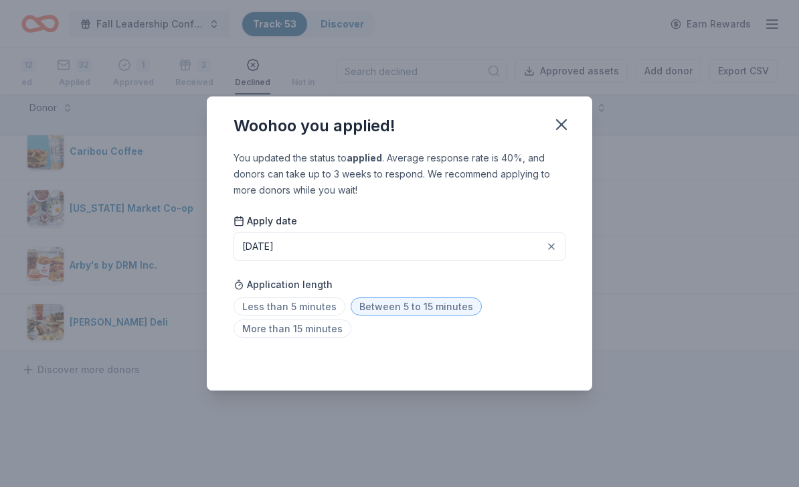
click at [564, 129] on icon "button" at bounding box center [561, 124] width 19 height 19
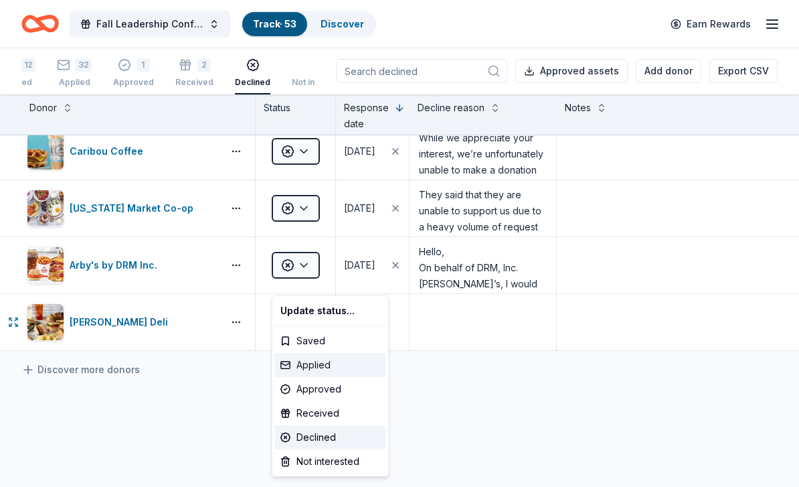
click at [295, 362] on div "Applied" at bounding box center [330, 365] width 111 height 24
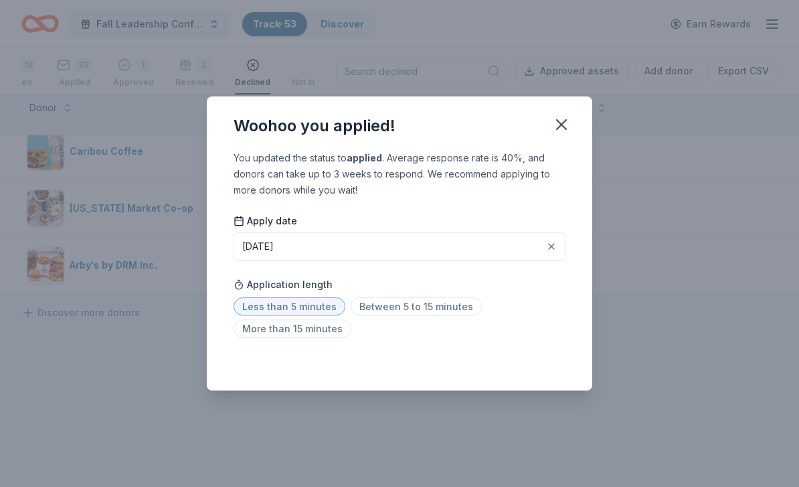
click at [566, 137] on button "button" at bounding box center [561, 124] width 29 height 29
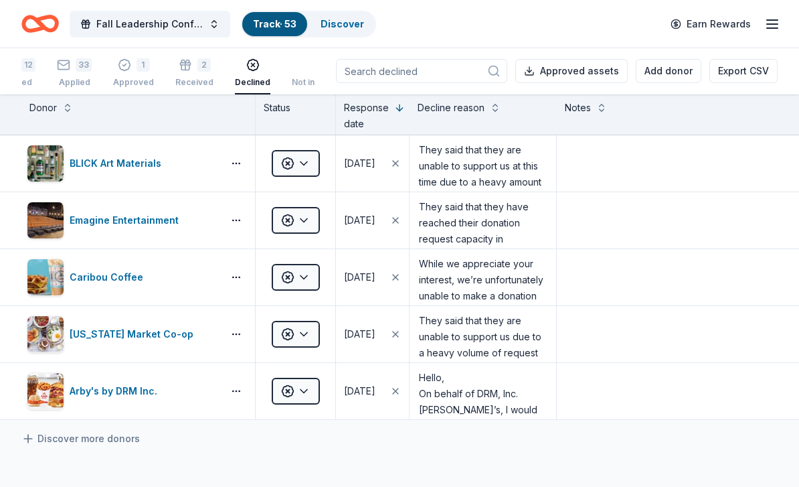
scroll to position [0, 0]
click at [189, 78] on div "Received" at bounding box center [194, 82] width 38 height 11
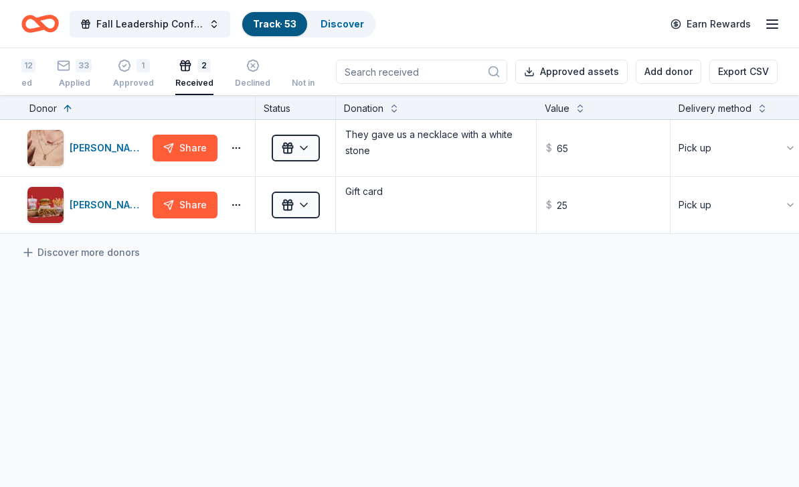
click at [127, 81] on div "Approved" at bounding box center [133, 75] width 41 height 11
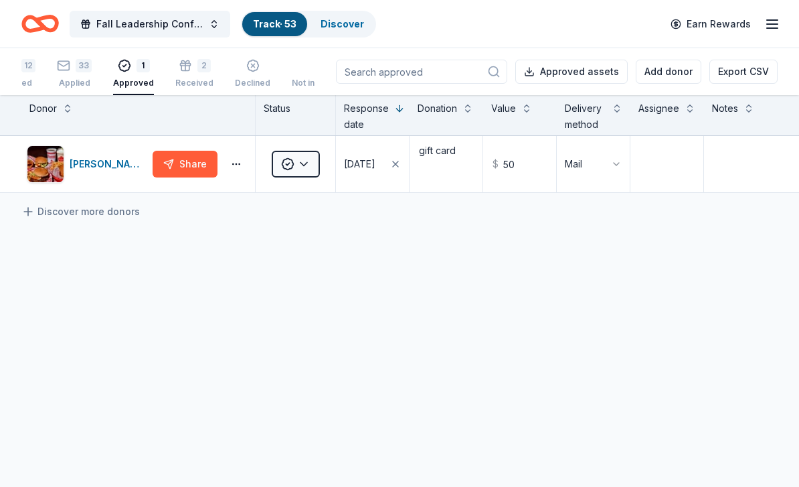
click at [74, 74] on div "33 Applied" at bounding box center [74, 68] width 35 height 29
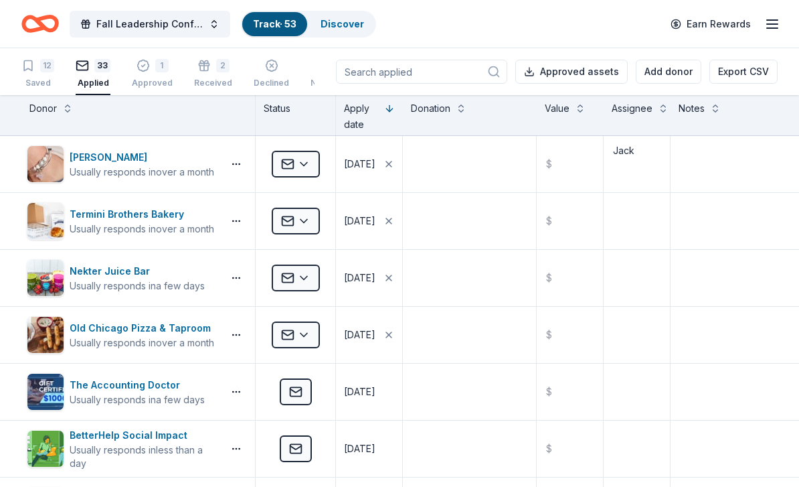
click at [36, 74] on div "12 Saved" at bounding box center [37, 73] width 33 height 29
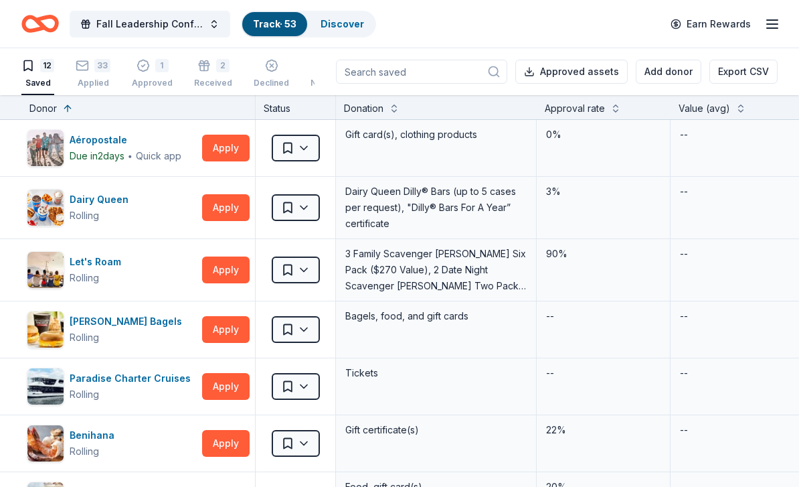
click at [216, 157] on button "Apply" at bounding box center [226, 148] width 48 height 27
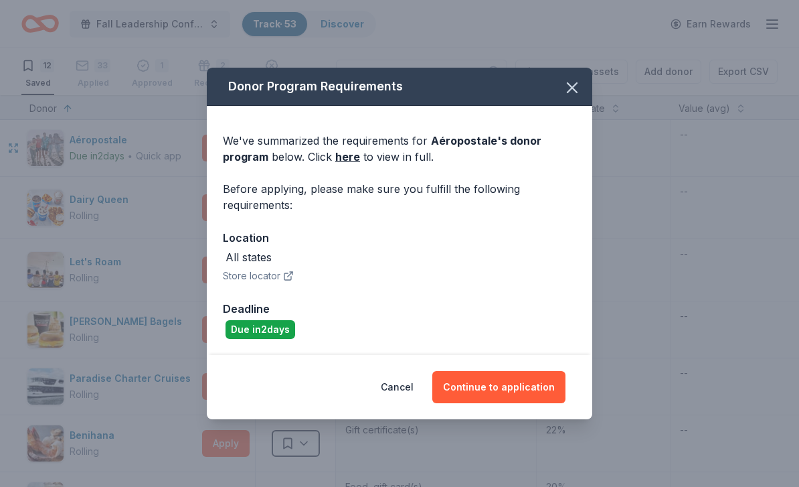
click at [470, 386] on button "Continue to application" at bounding box center [499, 387] width 133 height 32
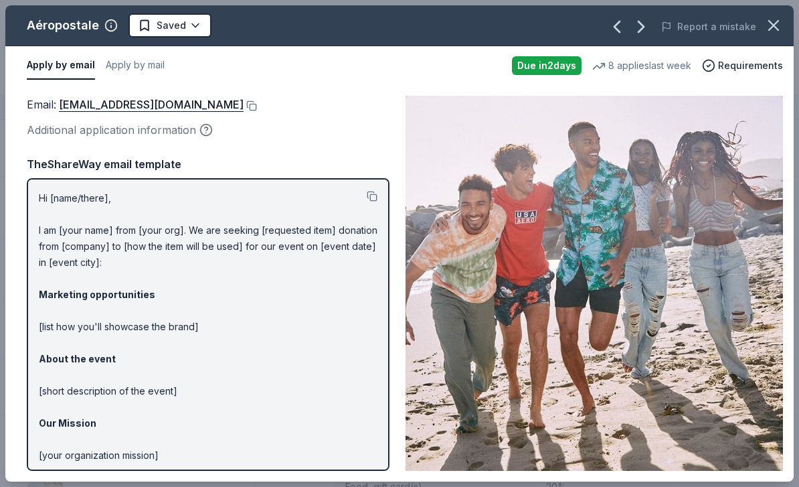
click at [41, 196] on p "Hi [name/there], I am [your name] from [your org]. We are seeking [requested it…" at bounding box center [208, 367] width 339 height 354
click at [46, 198] on p "Hi [name/there], I am [your name] from [your org]. We are seeking [requested it…" at bounding box center [208, 367] width 339 height 354
click at [367, 197] on button at bounding box center [372, 196] width 11 height 11
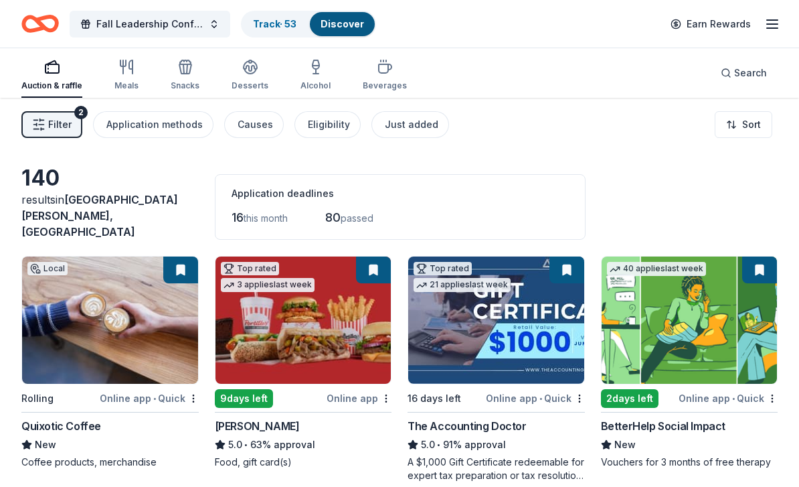
click at [722, 82] on button "Search" at bounding box center [744, 73] width 68 height 27
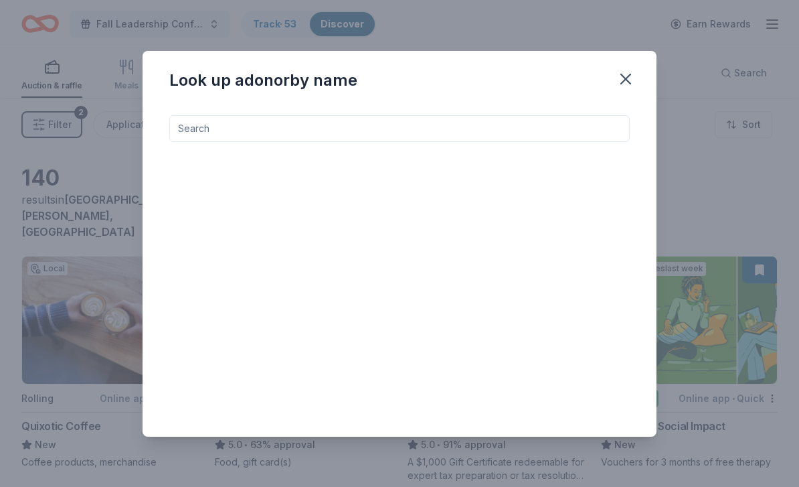
click at [204, 141] on input at bounding box center [399, 128] width 461 height 27
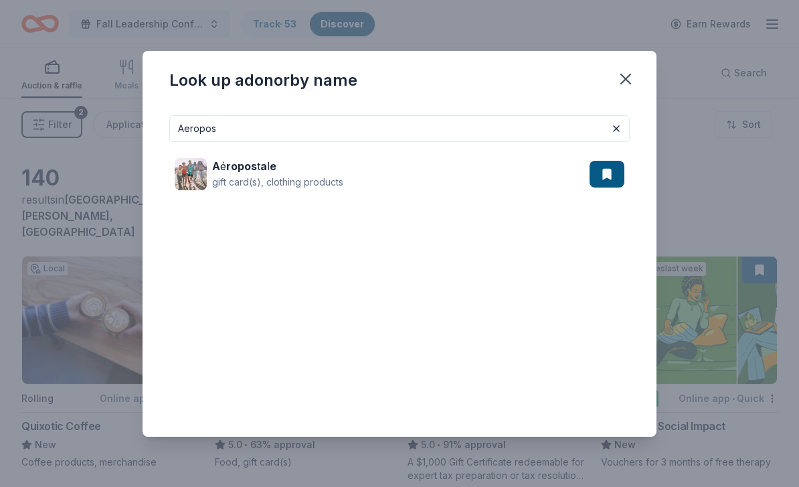
type input "Aeropos"
click at [236, 177] on div "gift card(s), clothing products" at bounding box center [277, 182] width 131 height 16
click at [632, 67] on button "button" at bounding box center [625, 78] width 29 height 29
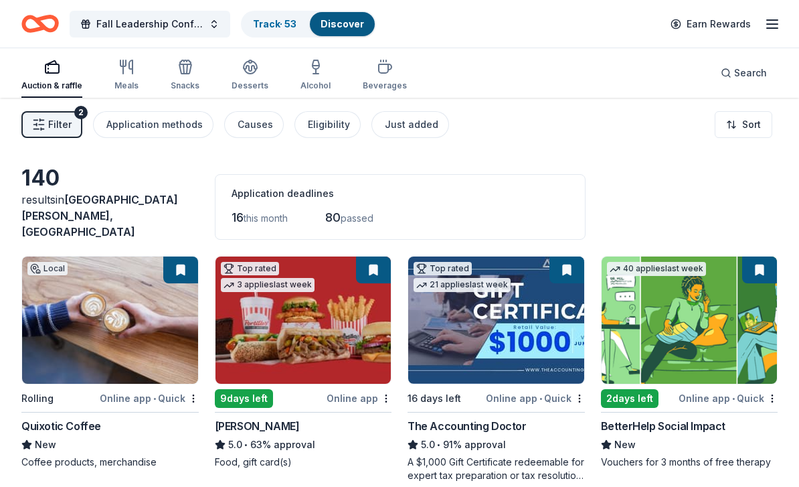
click at [266, 27] on link "Track · 53" at bounding box center [275, 23] width 44 height 11
click at [275, 27] on link "Track · 53" at bounding box center [275, 23] width 44 height 11
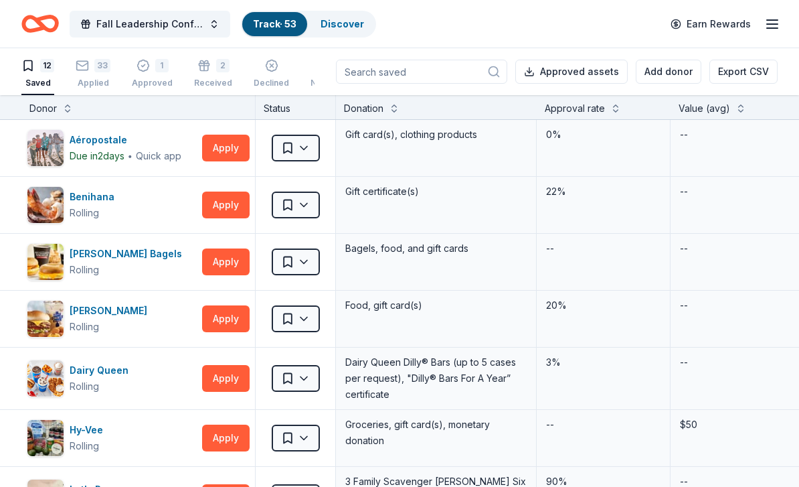
click at [278, 29] on link "Track · 53" at bounding box center [275, 23] width 44 height 11
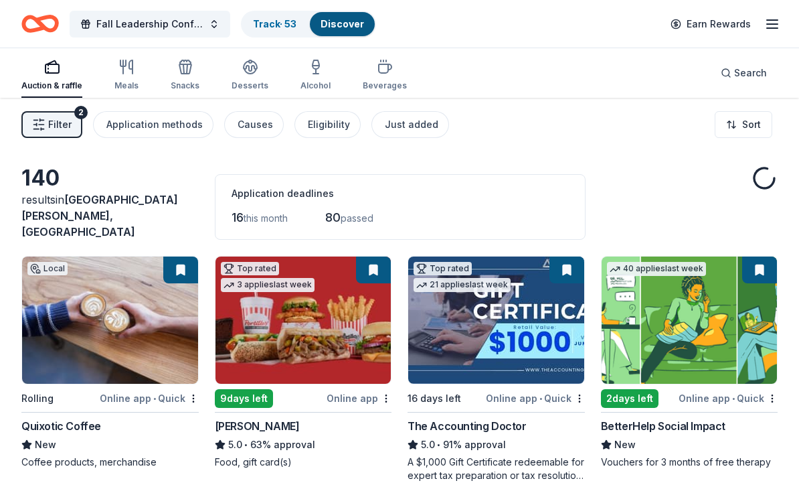
click at [273, 26] on link "Track · 53" at bounding box center [275, 23] width 44 height 11
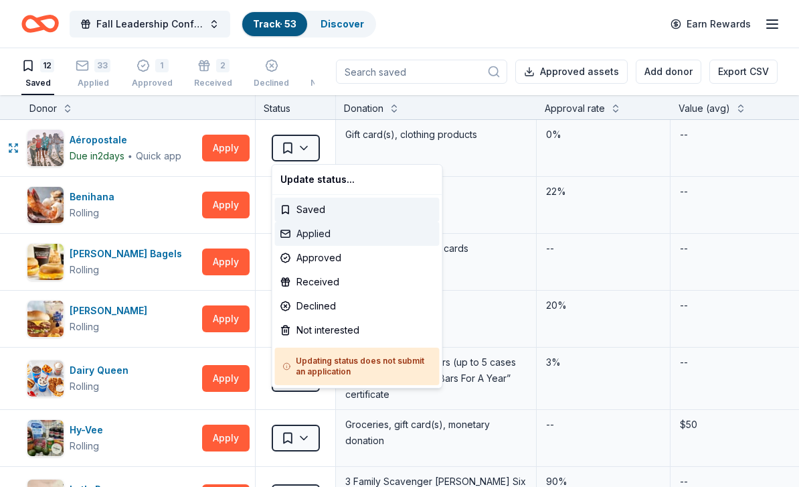
click at [301, 238] on div "Applied" at bounding box center [357, 234] width 165 height 24
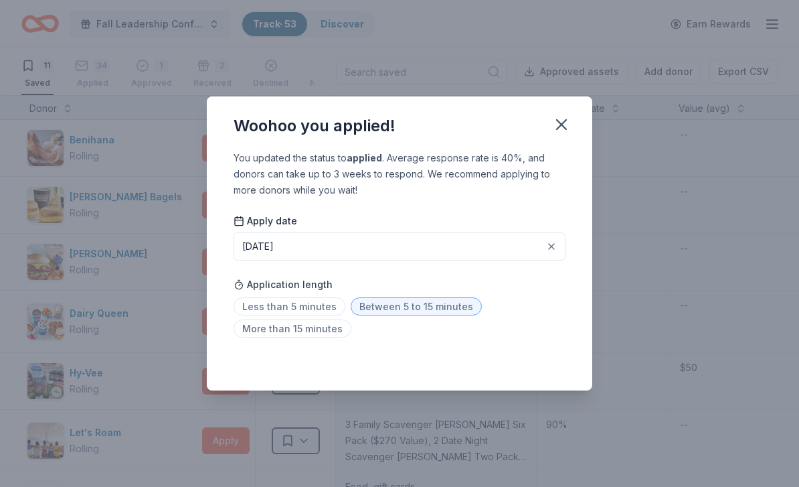
click at [252, 311] on span "Less than 5 minutes" at bounding box center [290, 306] width 112 height 18
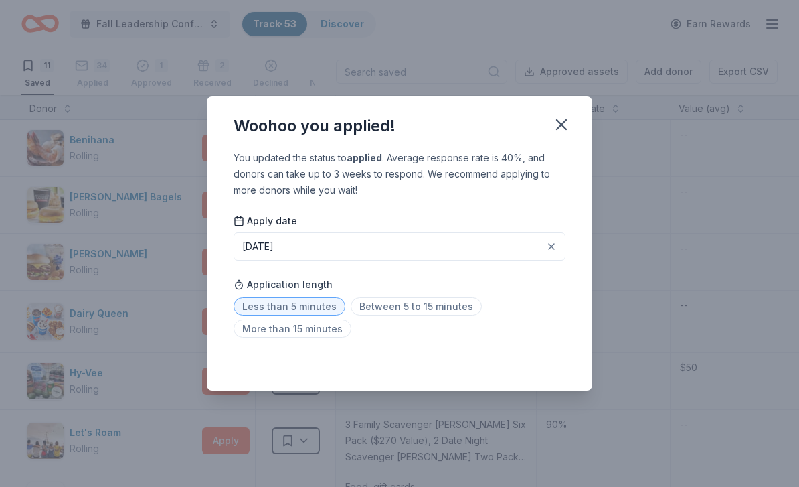
click at [558, 137] on button "button" at bounding box center [561, 124] width 29 height 29
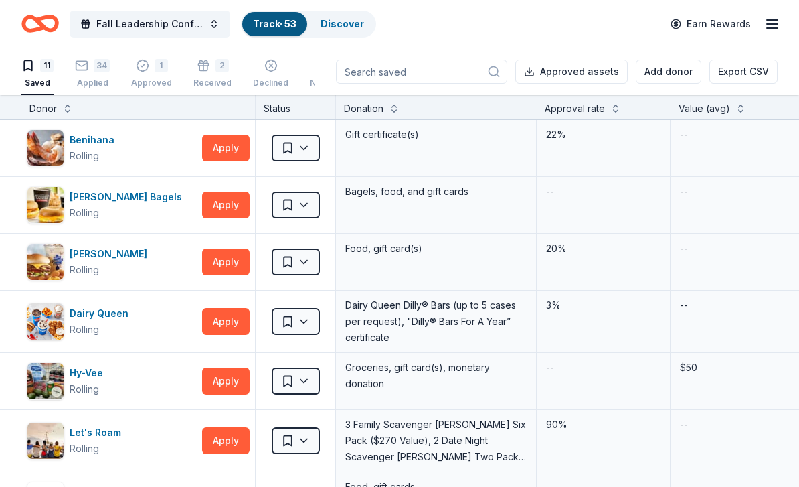
click at [153, 77] on div "1 Approved" at bounding box center [151, 73] width 41 height 29
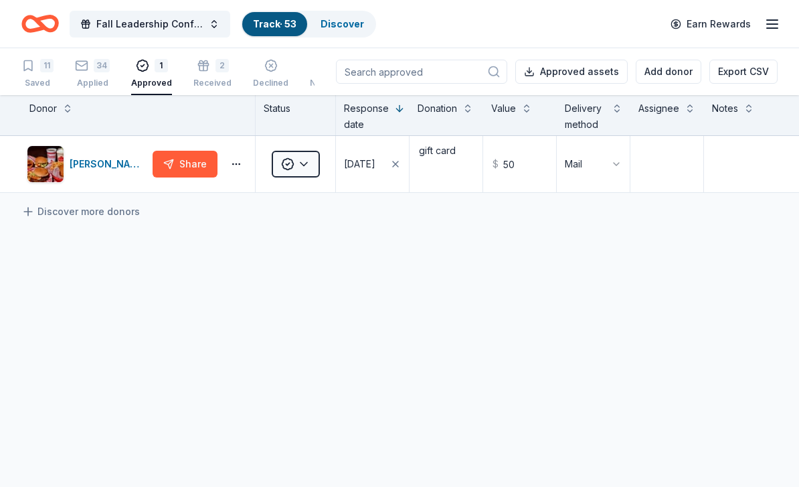
click at [80, 63] on rect "button" at bounding box center [81, 58] width 11 height 9
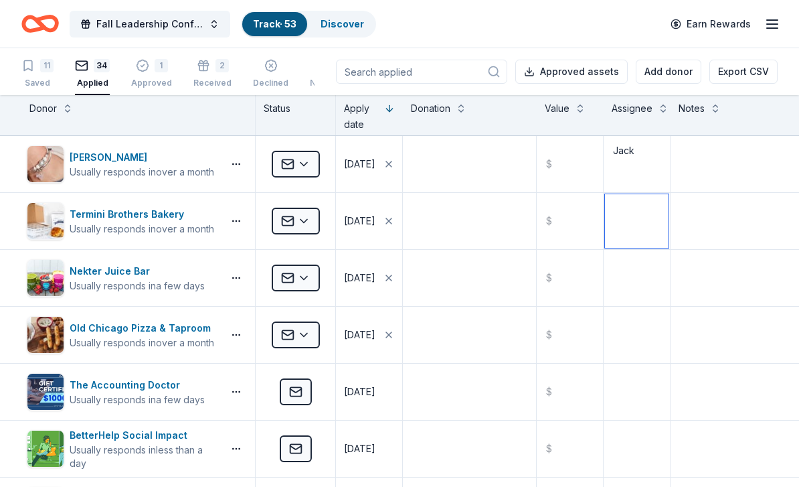
click at [631, 210] on textarea at bounding box center [637, 221] width 64 height 54
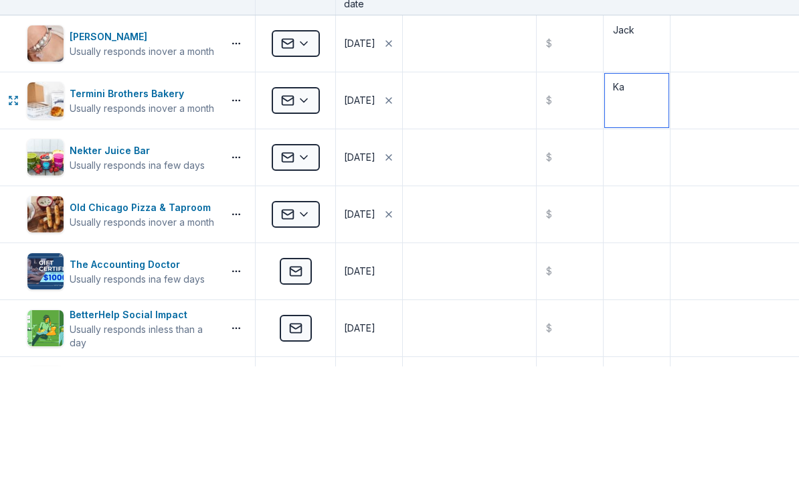
type textarea "K"
type textarea "Jack"
click at [651, 251] on textarea at bounding box center [637, 278] width 64 height 54
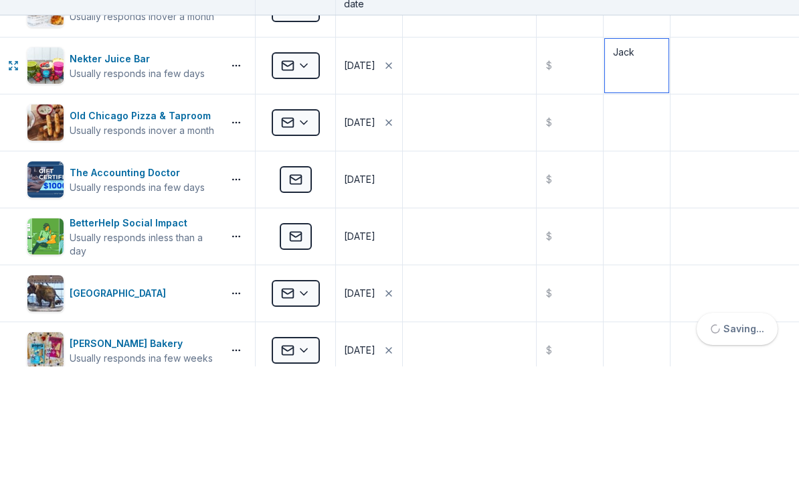
scroll to position [92, 0]
type textarea "Jack"
click at [645, 216] on textarea at bounding box center [637, 243] width 64 height 54
type textarea "Jack"
click at [648, 273] on textarea at bounding box center [637, 300] width 64 height 54
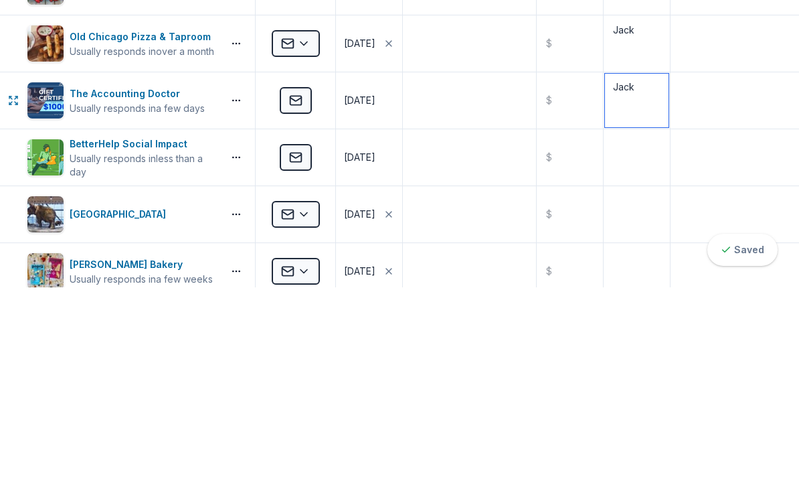
type textarea "Jack"
click at [649, 330] on textarea at bounding box center [637, 357] width 64 height 54
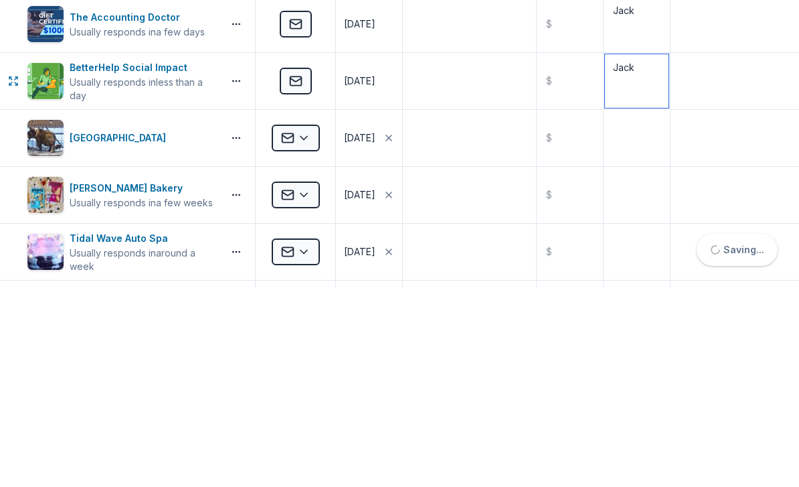
scroll to position [168, 0]
type textarea "Jack"
click at [647, 311] on textarea at bounding box center [637, 338] width 64 height 54
type textarea "Jack"
click at [658, 368] on textarea at bounding box center [637, 395] width 64 height 54
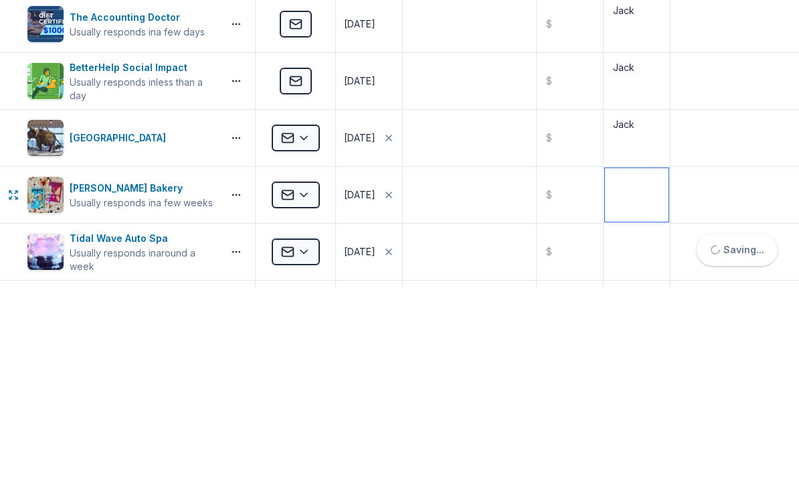
scroll to position [7, 0]
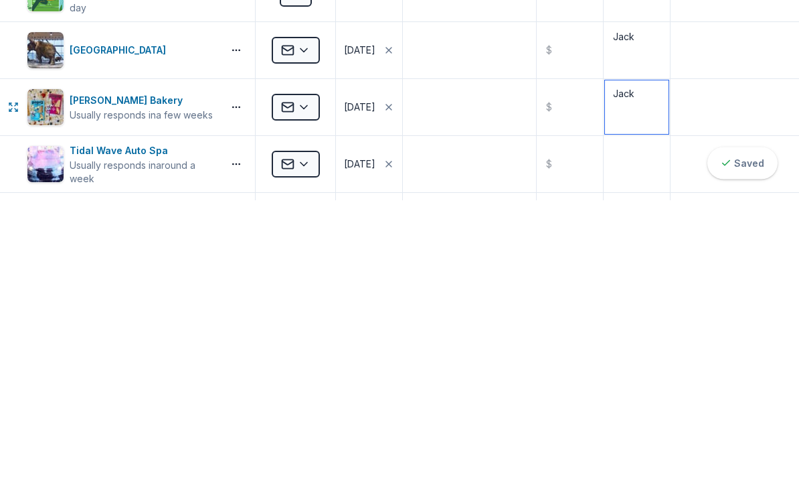
type textarea "Jack"
click at [641, 424] on textarea at bounding box center [637, 451] width 64 height 54
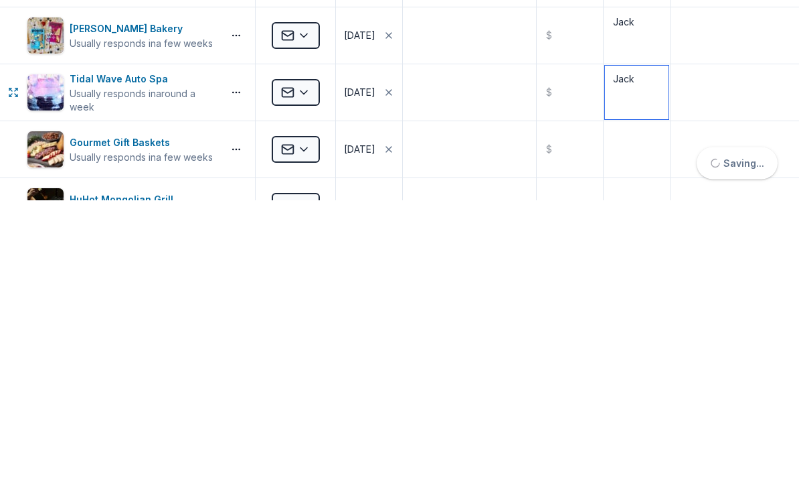
scroll to position [240, 0]
type textarea "Jack"
click at [650, 409] on textarea at bounding box center [637, 436] width 64 height 54
type textarea "Jack"
click at [646, 466] on textarea at bounding box center [637, 493] width 64 height 54
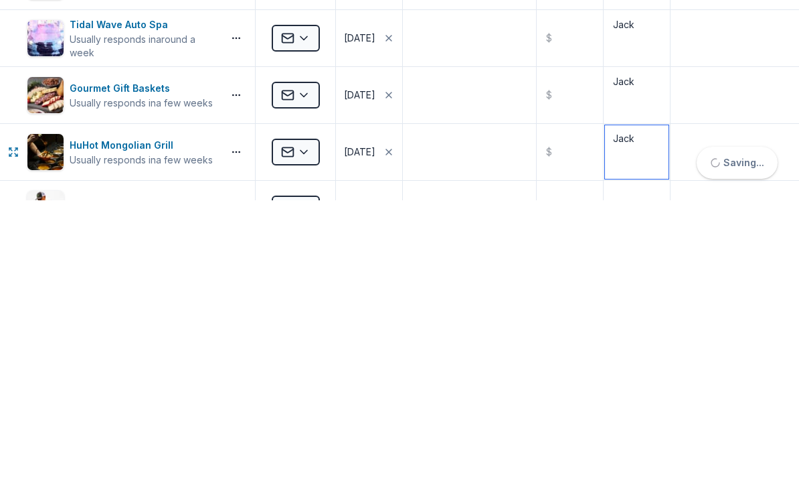
scroll to position [294, 0]
type textarea "Jack"
click at [646, 469] on textarea at bounding box center [637, 496] width 64 height 54
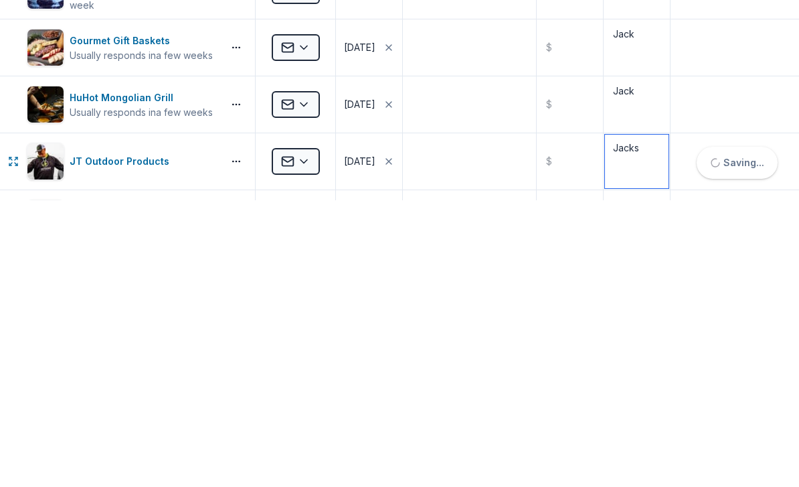
scroll to position [341, 0]
type textarea "Jack"
type textarea "K"
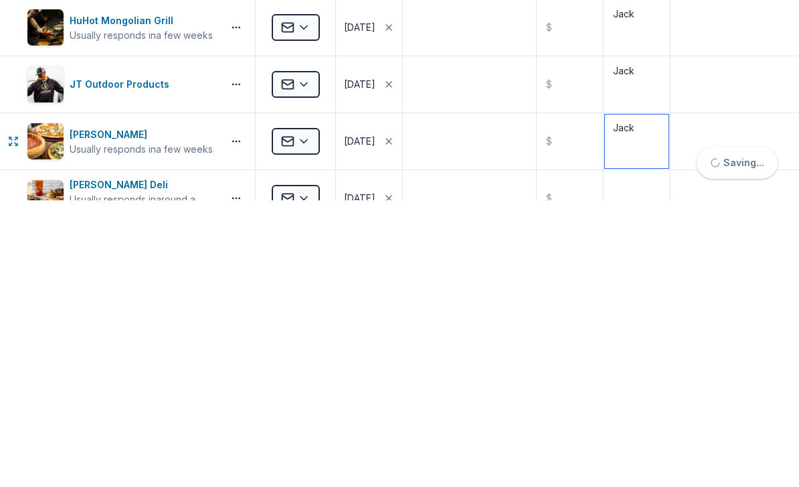
scroll to position [418, 0]
type textarea "Jack"
click at [654, 458] on textarea at bounding box center [637, 485] width 64 height 54
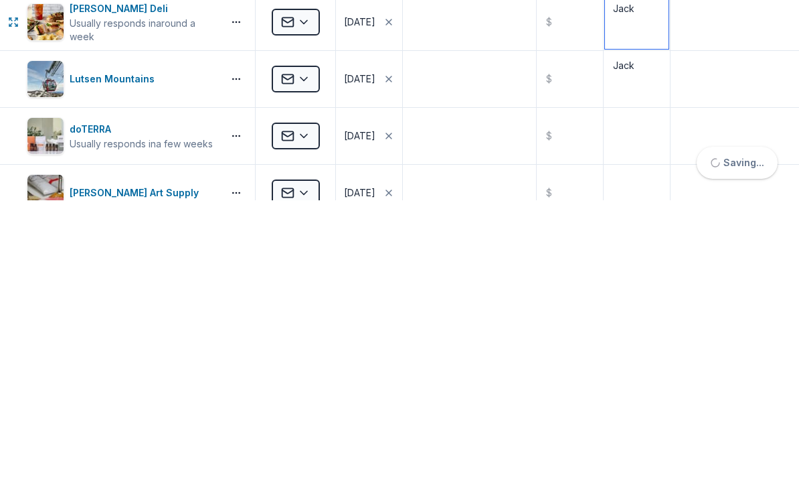
scroll to position [595, 0]
type textarea "Jack"
click at [647, 396] on textarea at bounding box center [637, 423] width 64 height 54
type textarea "Jack"
click at [639, 453] on textarea at bounding box center [637, 480] width 64 height 54
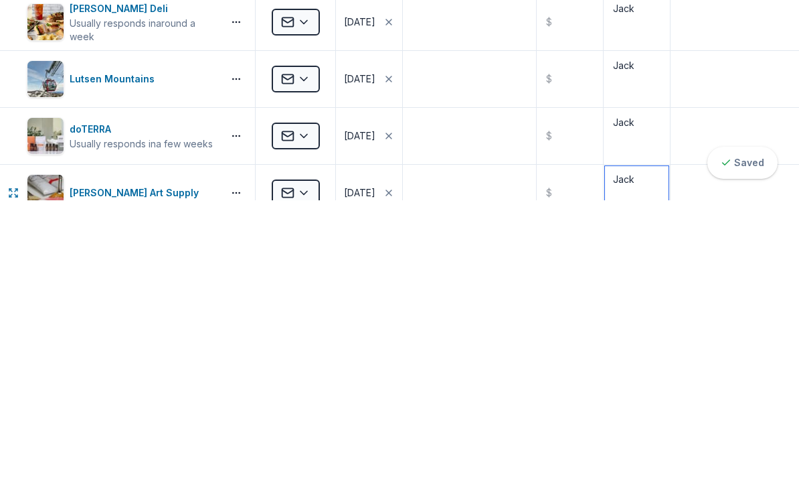
click at [652, 453] on textarea "Jack" at bounding box center [637, 480] width 64 height 54
type textarea "Jack"
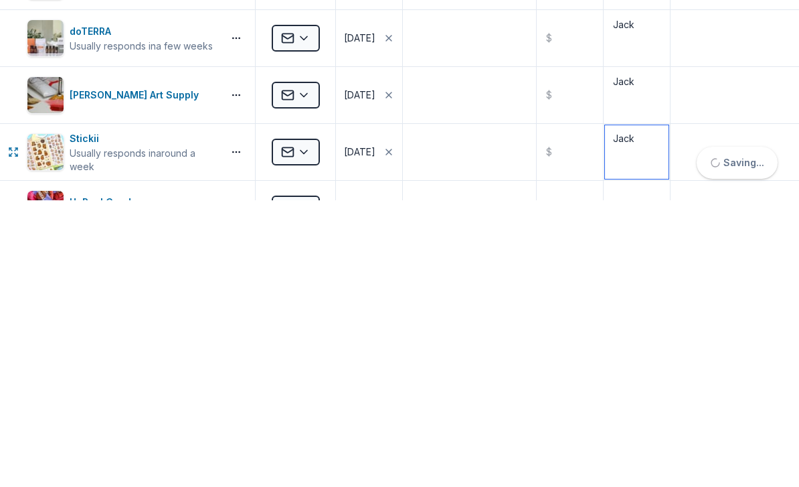
scroll to position [692, 0]
type textarea "Jack"
click at [631, 469] on textarea at bounding box center [637, 496] width 64 height 54
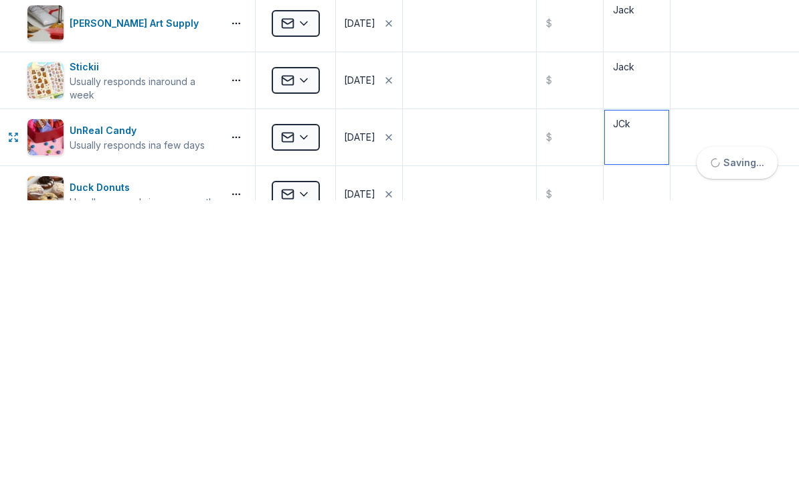
scroll to position [767, 0]
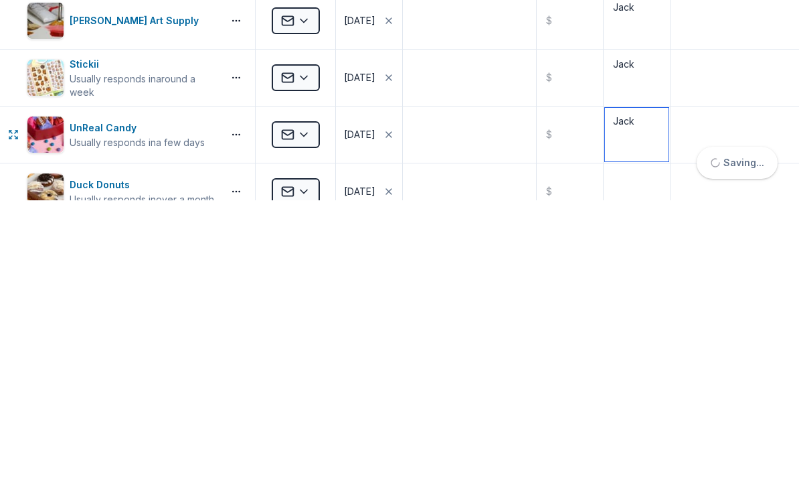
type textarea "Jack"
click at [659, 451] on textarea at bounding box center [637, 478] width 64 height 54
type textarea "Jack"
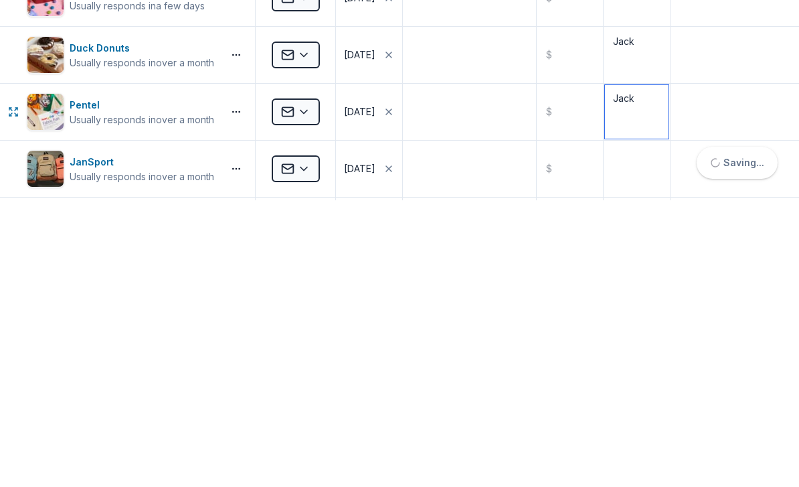
scroll to position [903, 0]
type textarea "Jack"
click at [647, 429] on textarea at bounding box center [637, 456] width 64 height 54
type textarea "Jack"
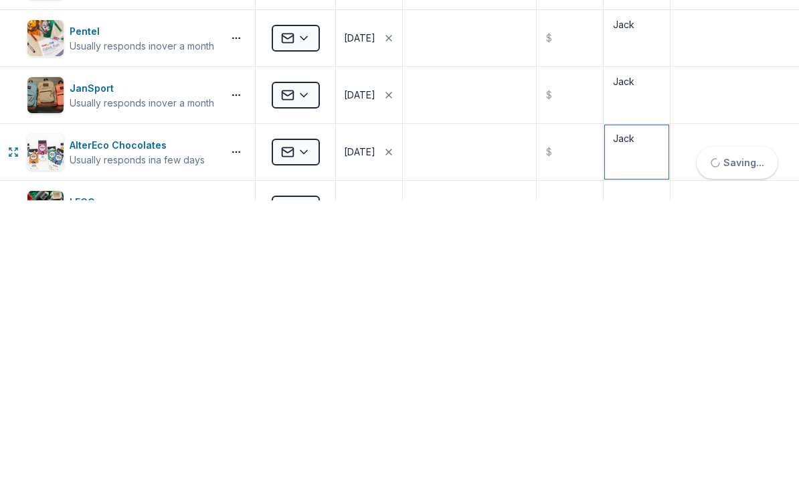
scroll to position [977, 0]
type textarea "Jack"
click at [647, 469] on textarea at bounding box center [637, 496] width 64 height 54
type textarea "H"
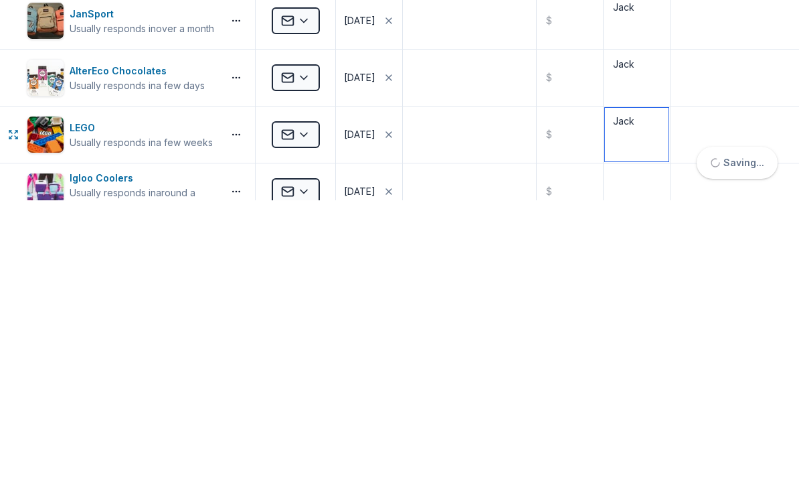
scroll to position [1051, 0]
type textarea "Jack"
click at [645, 451] on textarea at bounding box center [637, 478] width 64 height 54
type textarea "Jack"
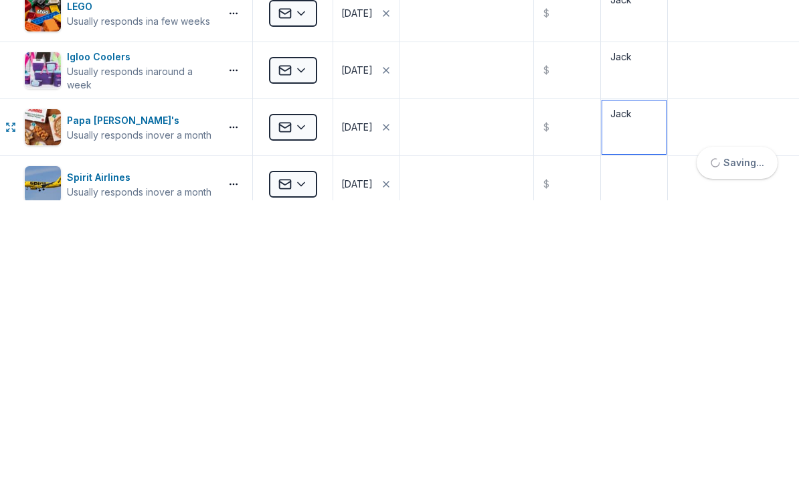
scroll to position [1172, 3]
type textarea "Jack"
click at [636, 444] on textarea at bounding box center [635, 471] width 64 height 54
type textarea "Jack"
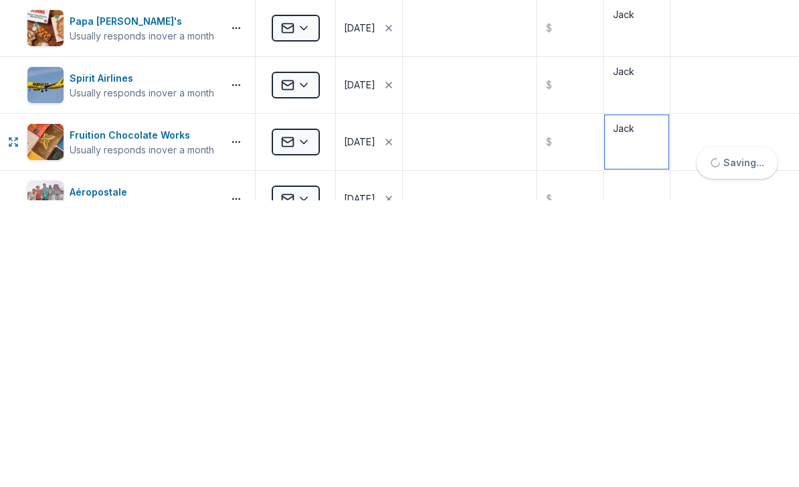
scroll to position [1272, 0]
type textarea "Jack"
click at [651, 459] on textarea at bounding box center [637, 486] width 64 height 54
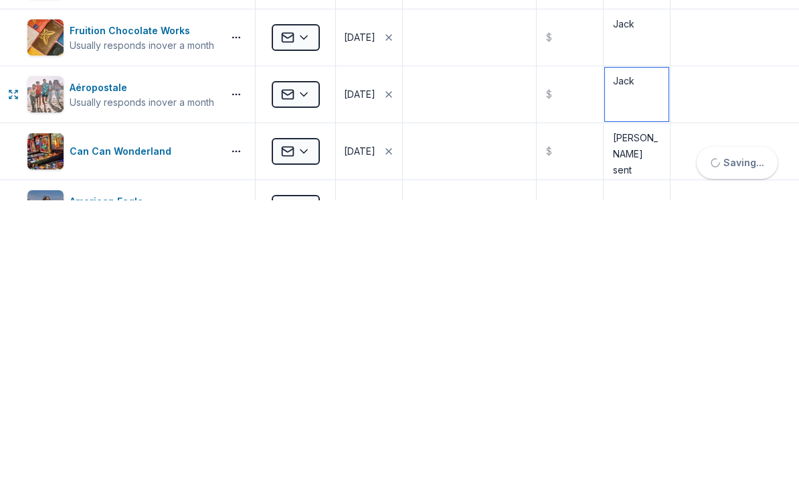
scroll to position [1379, 0]
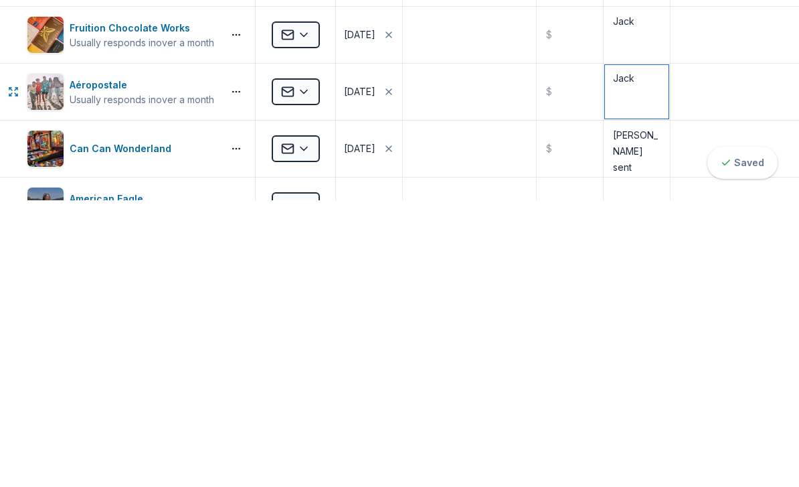
type textarea "Jack"
click at [658, 408] on textarea "Jack sent" at bounding box center [637, 435] width 64 height 54
type textarea "Jack"
click at [641, 465] on textarea at bounding box center [637, 492] width 64 height 54
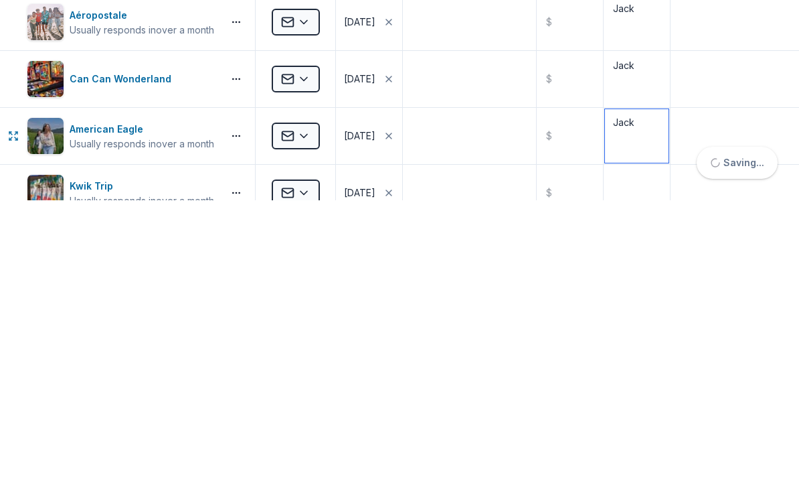
scroll to position [0, 0]
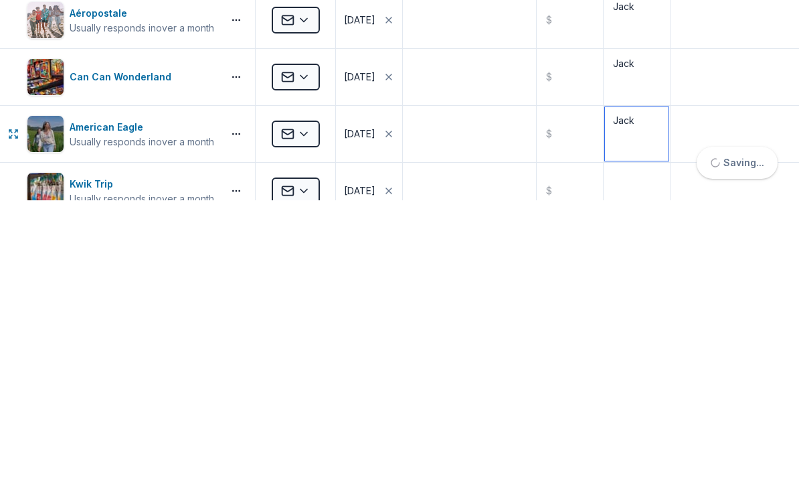
type textarea "Jack"
click at [641, 451] on textarea at bounding box center [637, 478] width 64 height 54
type textarea "Jack"
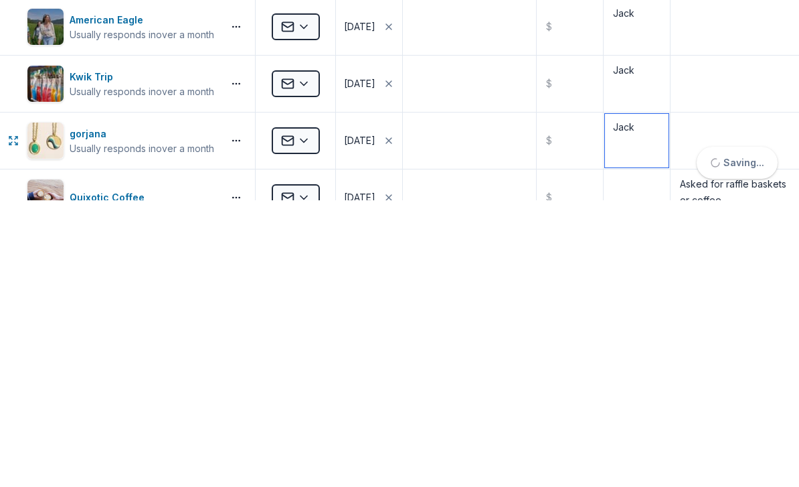
type textarea "Jack"
click at [645, 457] on textarea at bounding box center [637, 484] width 64 height 54
type textarea "Jack"
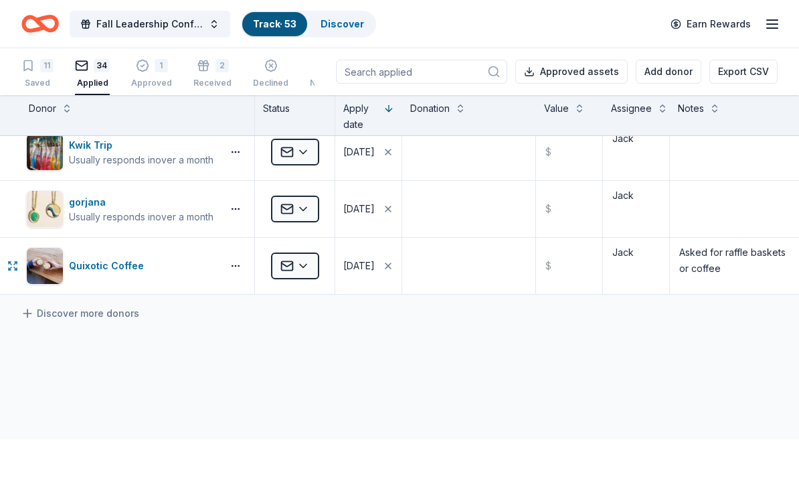
type textarea "Jac"
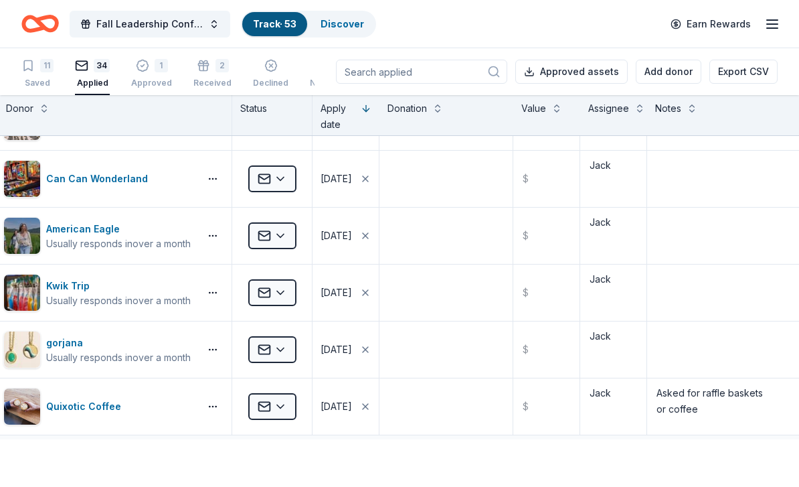
scroll to position [1631, 11]
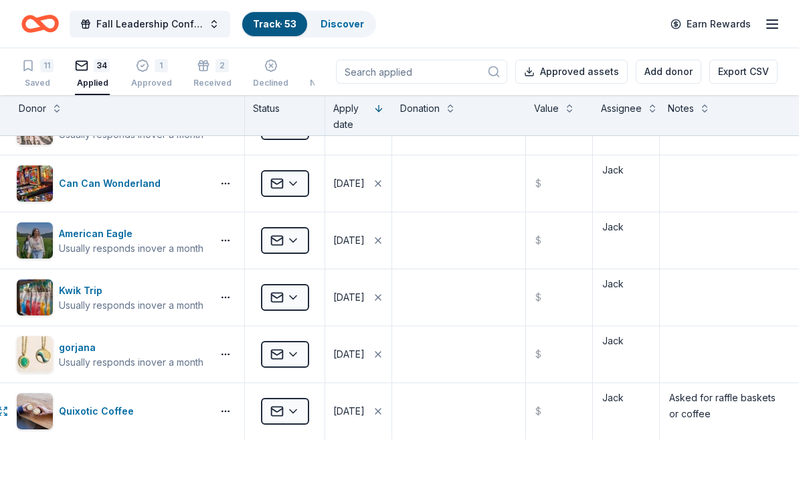
type textarea "Jack"
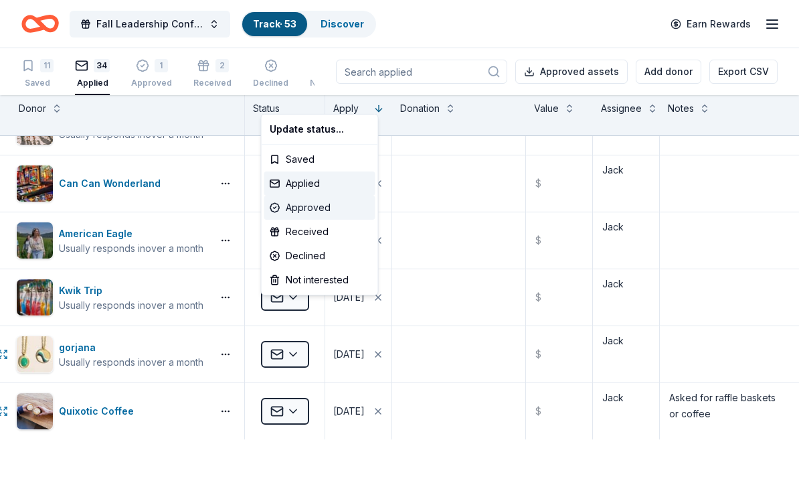
click at [338, 204] on div "Approved" at bounding box center [319, 208] width 111 height 24
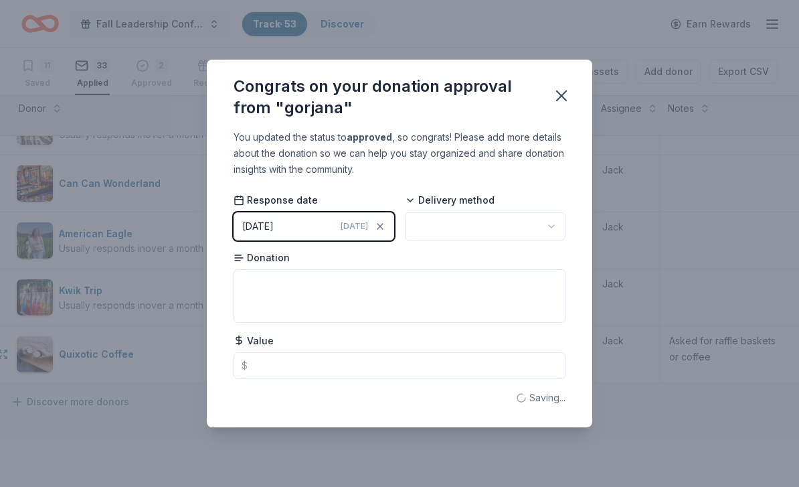
click at [518, 233] on button "button" at bounding box center [485, 226] width 161 height 28
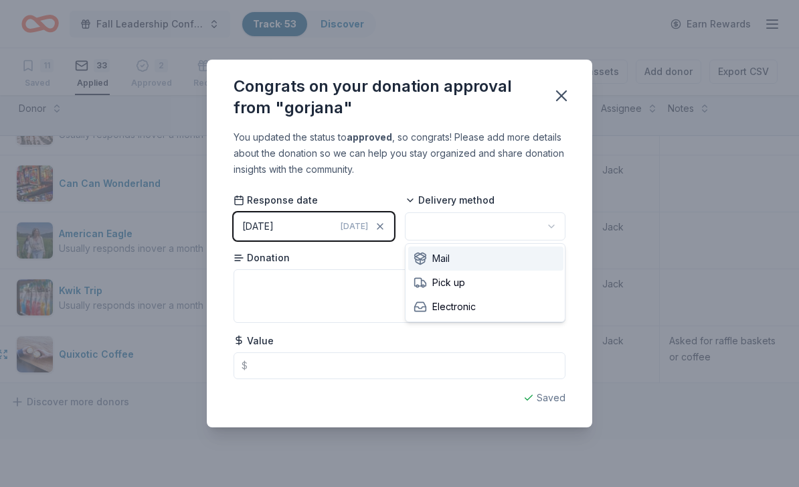
click at [507, 254] on div "Mail" at bounding box center [485, 258] width 155 height 24
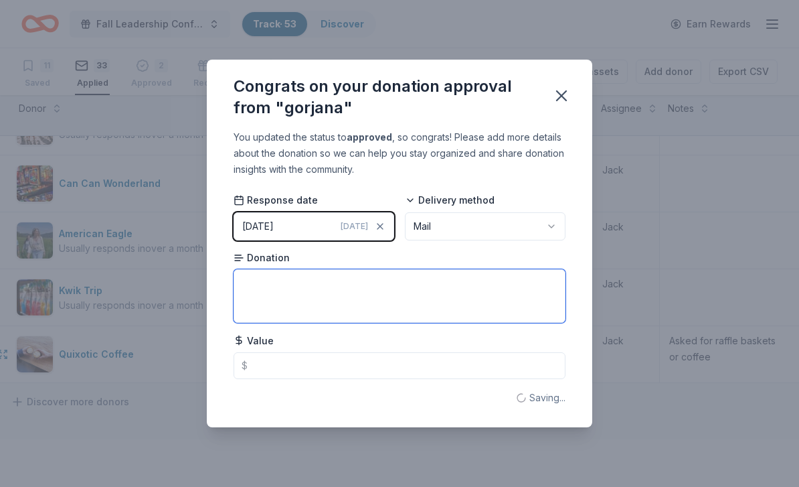
click at [477, 287] on textarea at bounding box center [400, 296] width 332 height 54
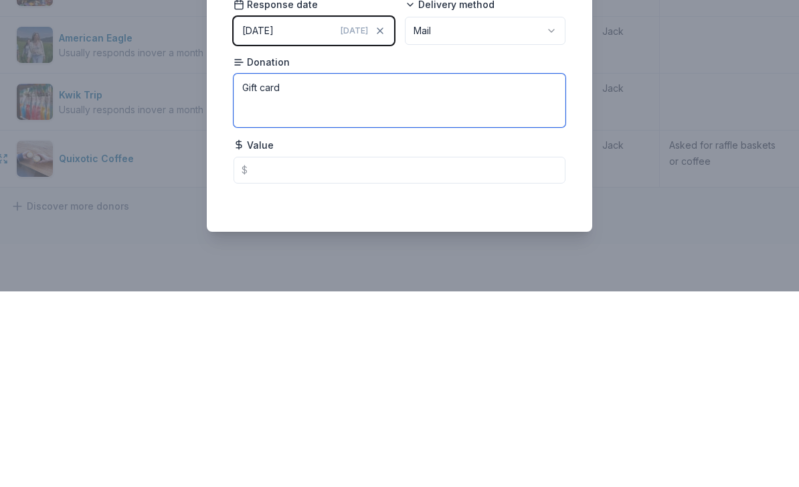
type textarea "Gift card"
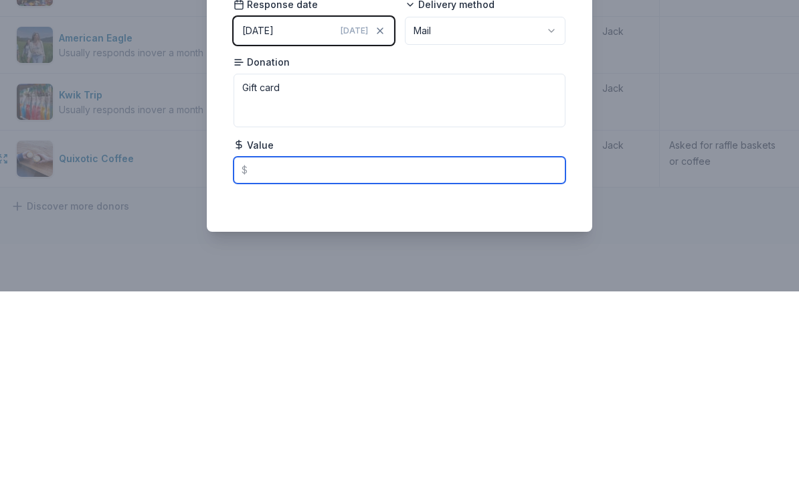
click at [280, 352] on input "text" at bounding box center [400, 365] width 332 height 27
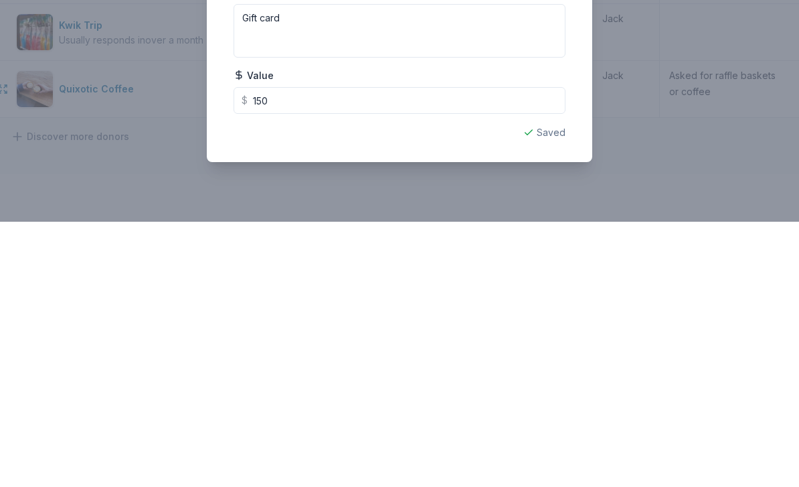
scroll to position [43, 0]
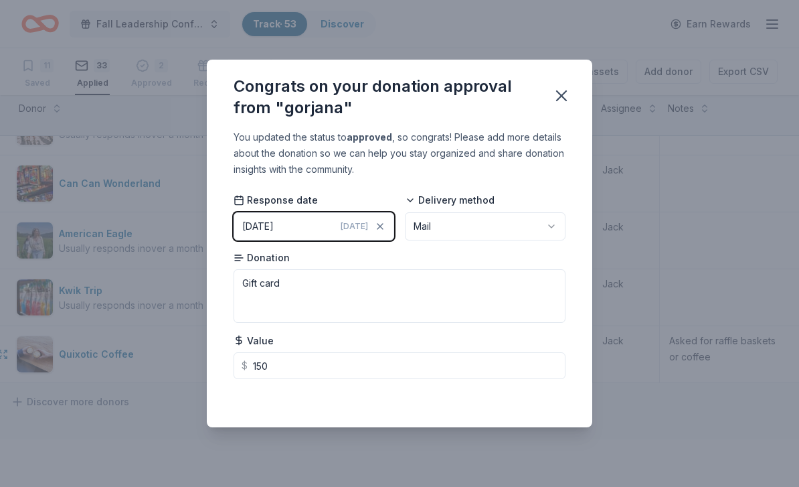
click at [561, 103] on icon "button" at bounding box center [561, 95] width 19 height 19
type input "150.00"
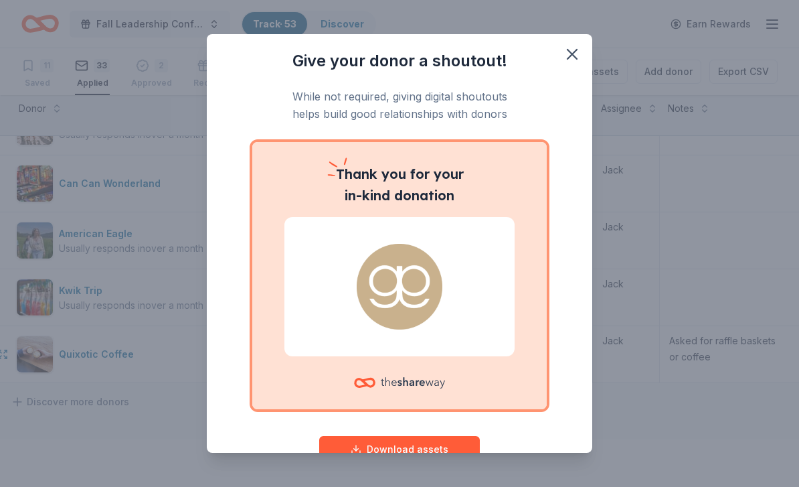
click at [568, 65] on button "button" at bounding box center [572, 54] width 29 height 29
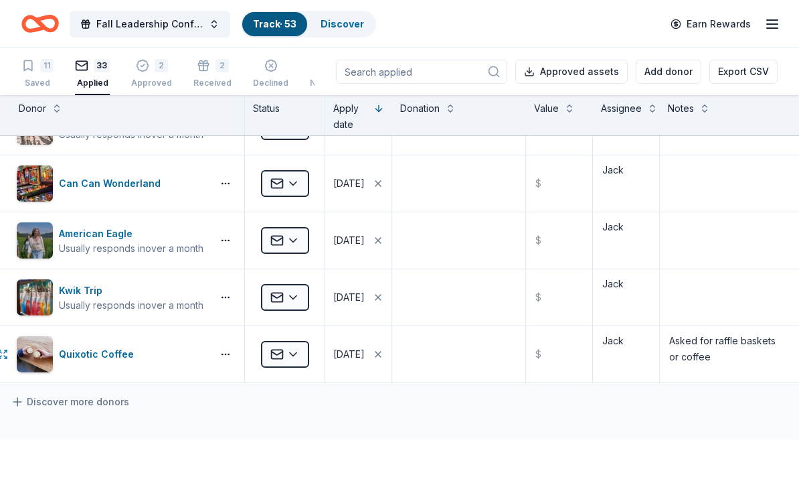
click at [90, 346] on div "Quixotic Coffee" at bounding box center [99, 354] width 80 height 16
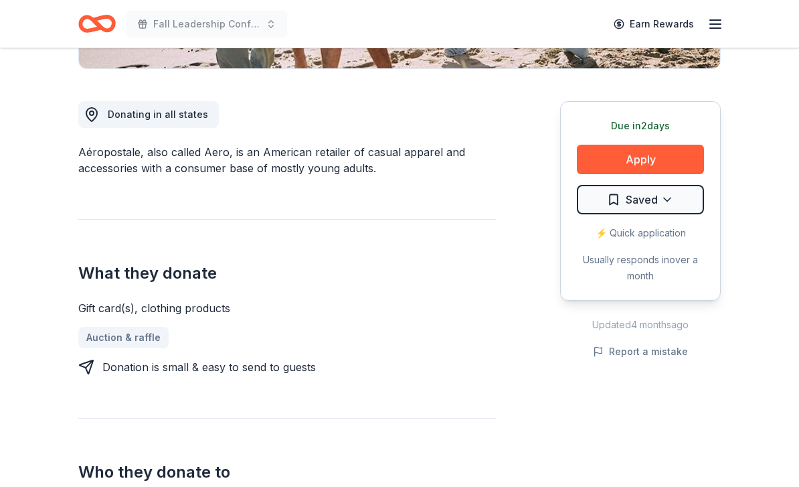
scroll to position [325, 0]
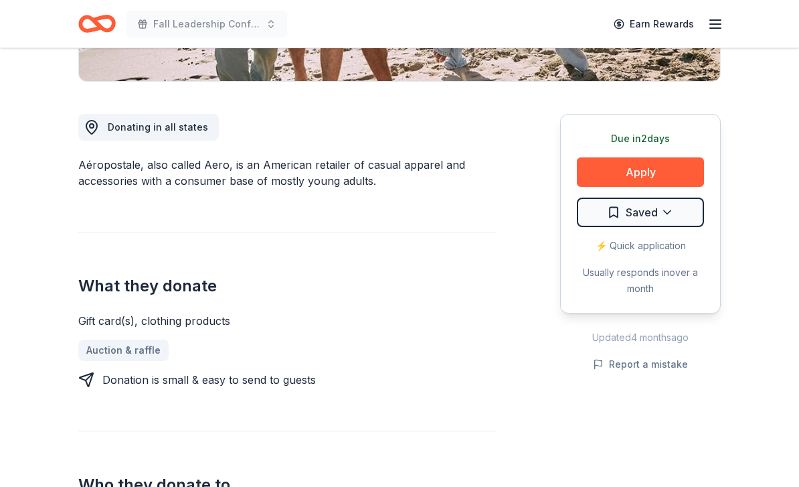
click at [686, 177] on button "Apply" at bounding box center [640, 171] width 127 height 29
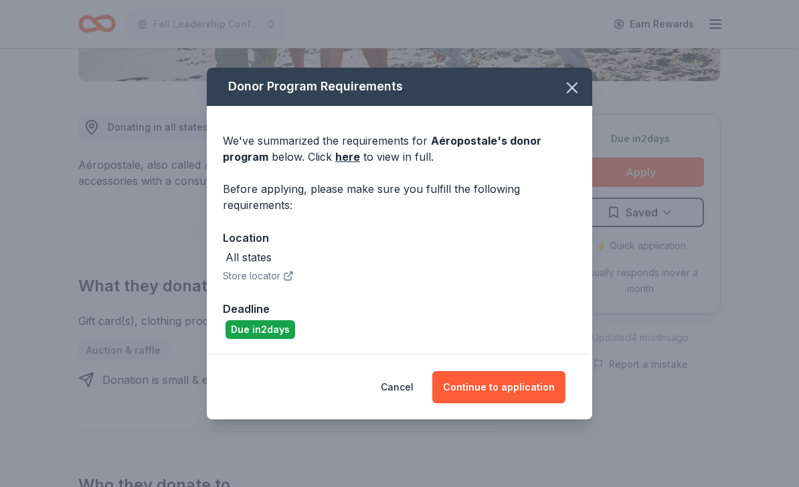
click at [524, 403] on button "Continue to application" at bounding box center [499, 387] width 133 height 32
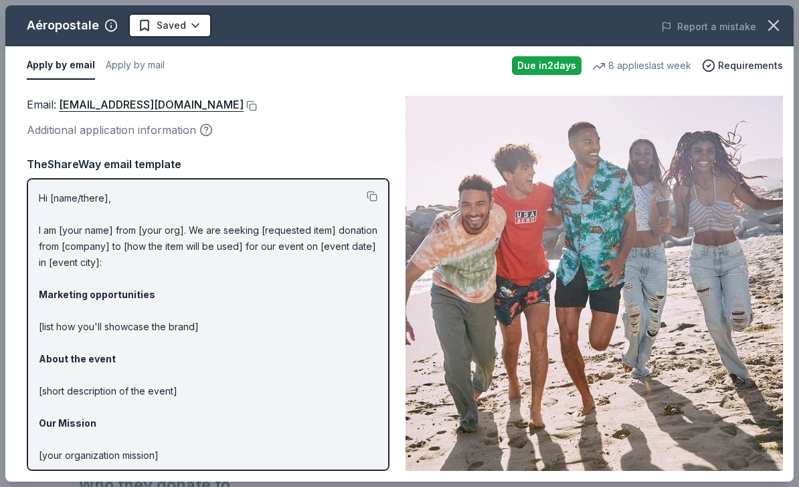
click at [257, 102] on button at bounding box center [250, 105] width 13 height 11
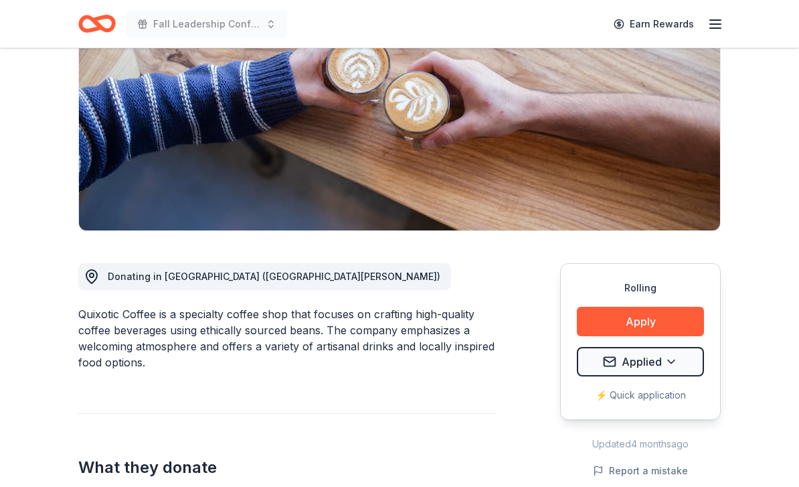
scroll to position [163, 0]
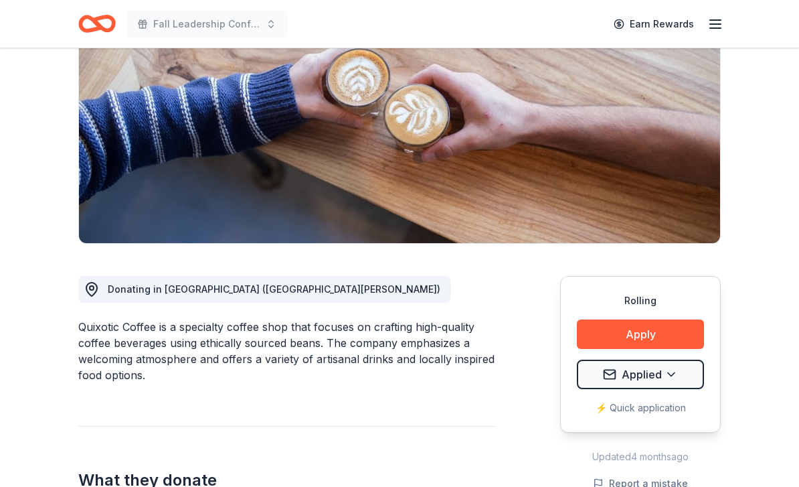
click at [667, 337] on button "Apply" at bounding box center [640, 333] width 127 height 29
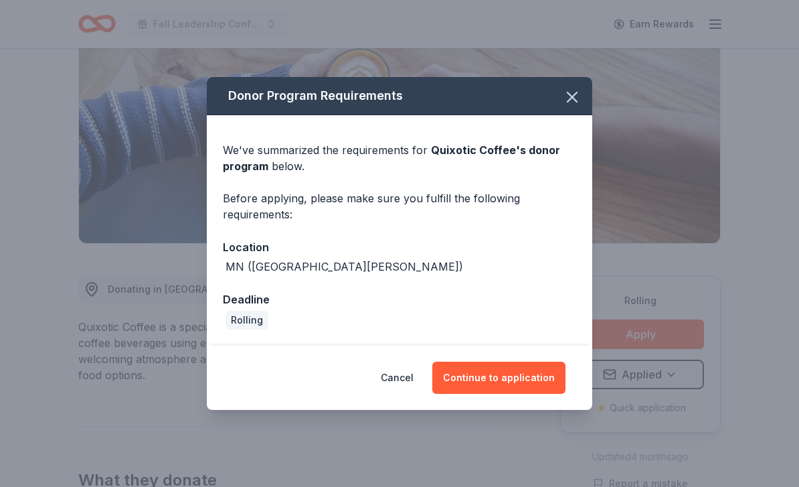
click at [541, 394] on button "Continue to application" at bounding box center [499, 378] width 133 height 32
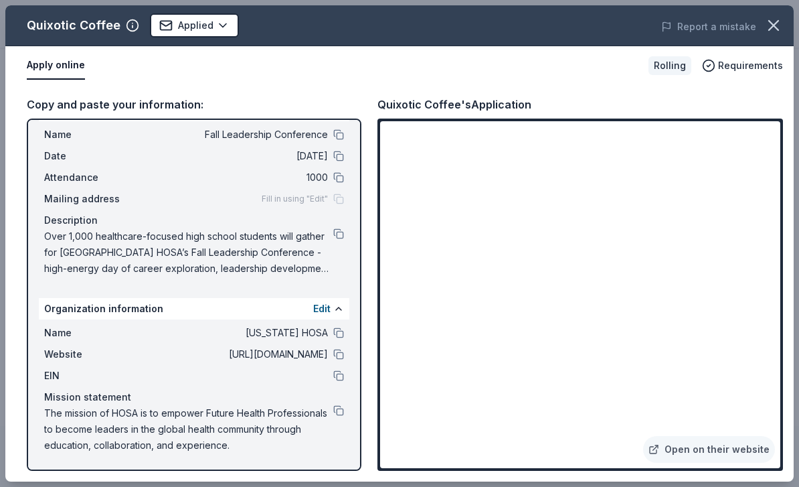
scroll to position [31, 0]
